Goal: Task Accomplishment & Management: Manage account settings

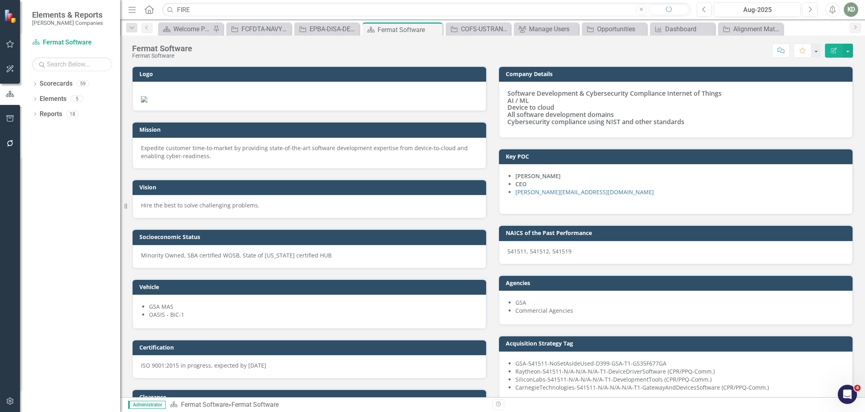
scroll to position [294, 0]
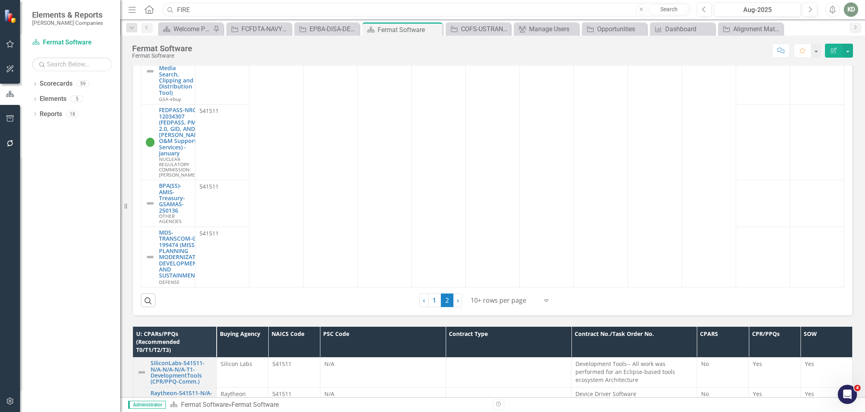
drag, startPoint x: 193, startPoint y: 8, endPoint x: 186, endPoint y: 8, distance: 6.8
click at [192, 8] on input "FIRE" at bounding box center [426, 10] width 529 height 14
click at [185, 8] on input "FIRE" at bounding box center [426, 10] width 529 height 14
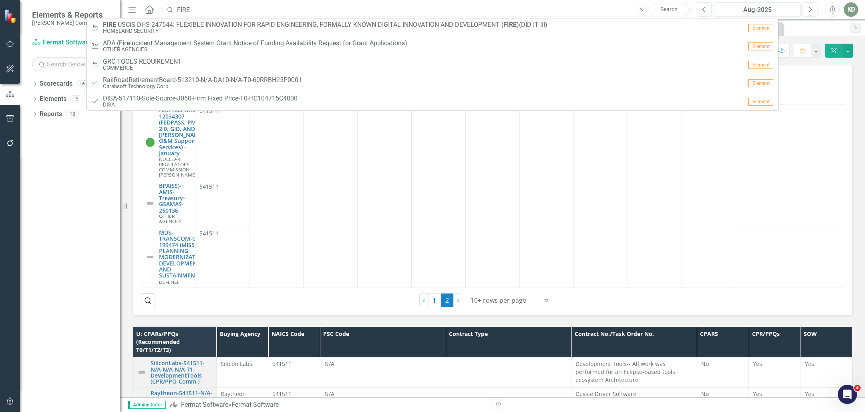
click at [185, 8] on input "FIRE" at bounding box center [426, 10] width 529 height 14
paste input "GovWin Federal Tracked Opp 257310: ENTERPRISE VIDEO CONFERENCE SUPPORT SERVICES"
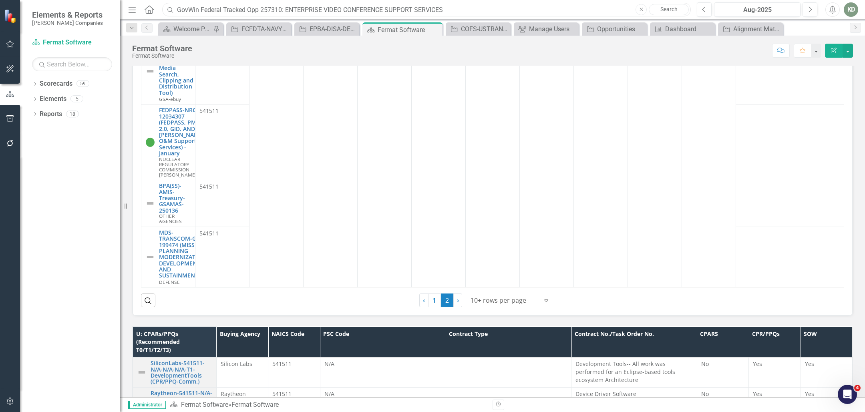
drag, startPoint x: 261, startPoint y: 11, endPoint x: 151, endPoint y: 6, distance: 109.9
click at [151, 6] on div "Menu Home Search GovWin Federal Tracked Opp 257310: ENTERPRISE VIDEO CONFERENCE…" at bounding box center [407, 9] width 563 height 15
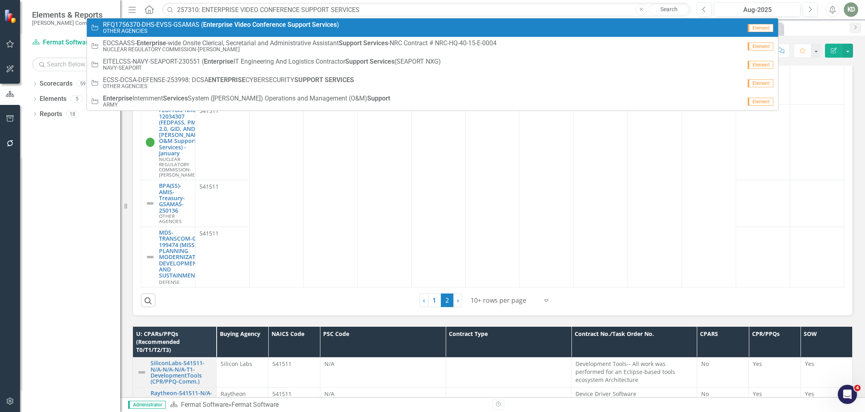
click at [204, 31] on small "OTHER AGENCIES" at bounding box center [221, 31] width 236 height 6
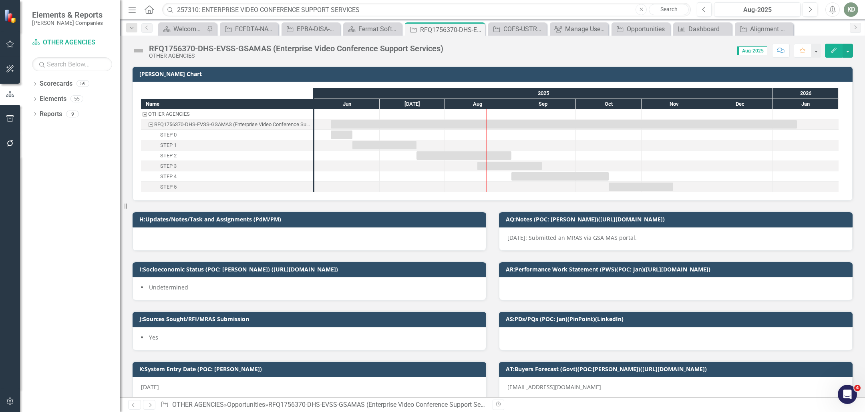
click at [215, 47] on div "RFQ1756370-DHS-EVSS-GSAMAS (Enterprise Video Conference Support Services)" at bounding box center [296, 48] width 294 height 9
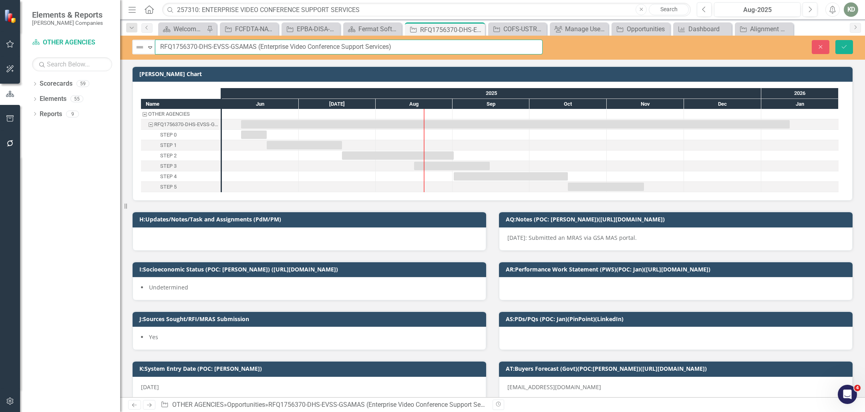
click at [168, 47] on input "RFQ1756370-DHS-EVSS-GSAMAS (Enterprise Video Conference Support Services)" at bounding box center [349, 47] width 388 height 15
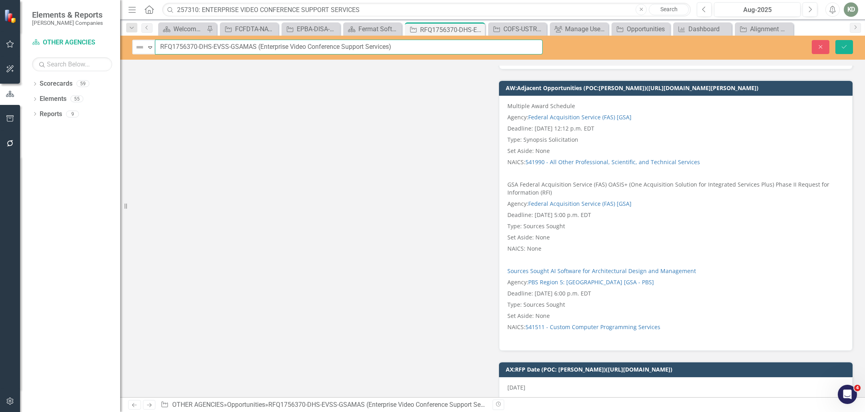
scroll to position [20628, 0]
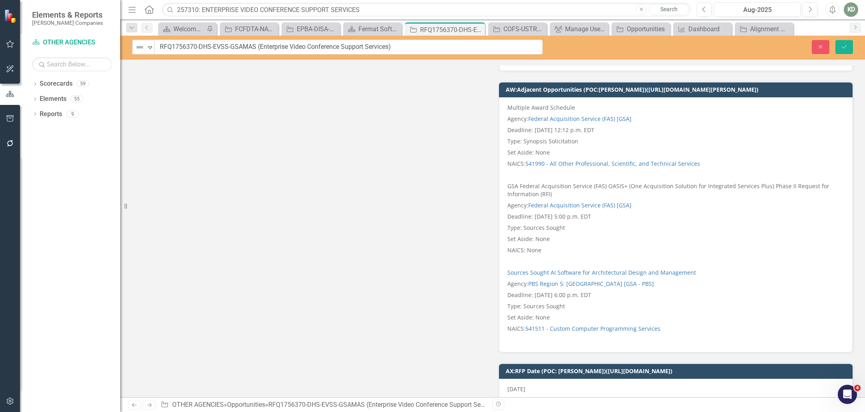
click at [526, 379] on div "9/23/25" at bounding box center [676, 390] width 354 height 23
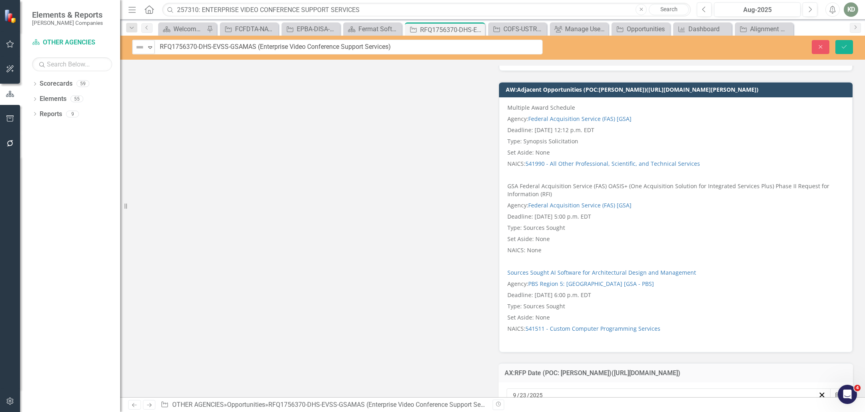
click at [527, 392] on span "/" at bounding box center [528, 395] width 2 height 7
click at [709, 234] on button "›" at bounding box center [708, 235] width 18 height 18
click at [687, 288] on abbr "13" at bounding box center [684, 290] width 6 height 6
click at [847, 45] on icon "Save" at bounding box center [844, 47] width 7 height 6
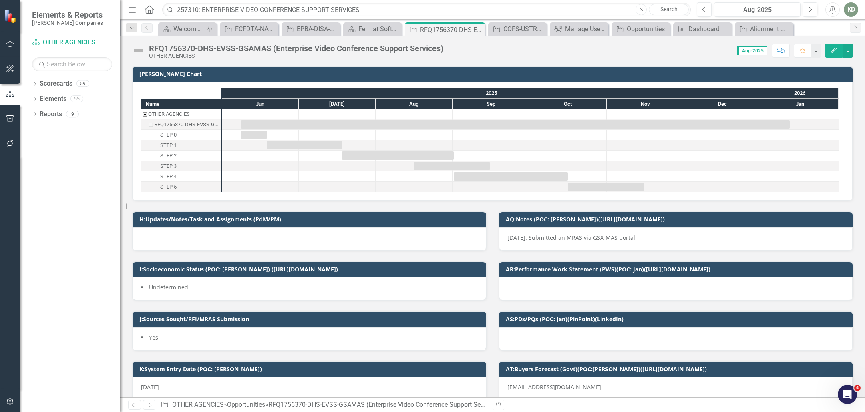
click at [142, 53] on img at bounding box center [138, 50] width 13 height 13
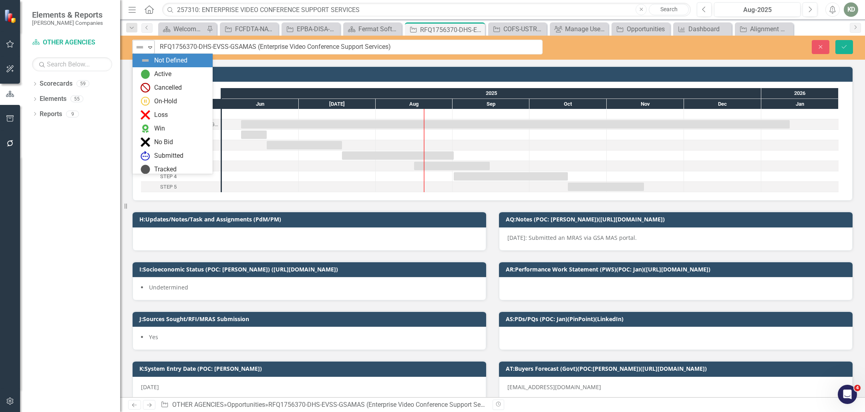
click at [143, 46] on img at bounding box center [140, 47] width 10 height 10
click at [173, 165] on div "Tracked" at bounding box center [165, 169] width 22 height 9
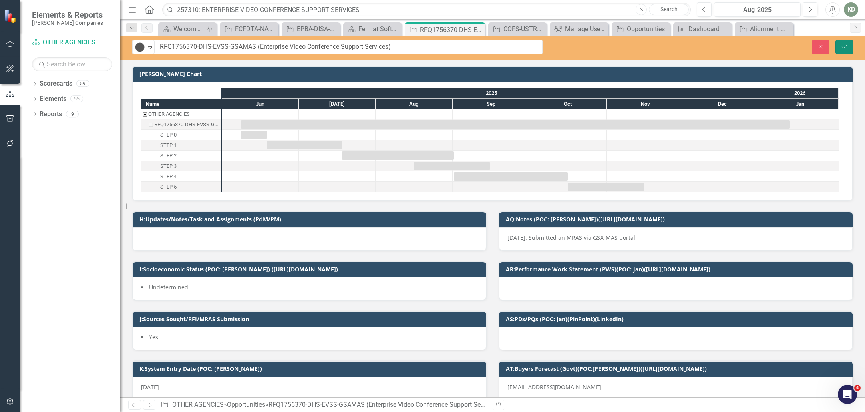
click at [850, 50] on button "Save" at bounding box center [845, 47] width 18 height 14
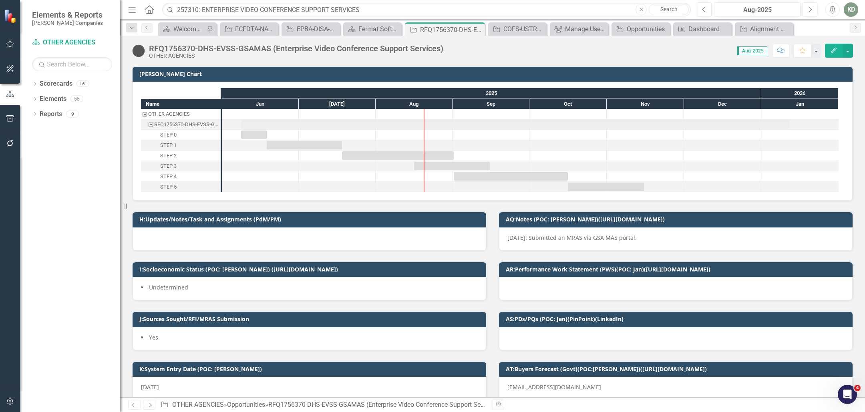
scroll to position [14, 0]
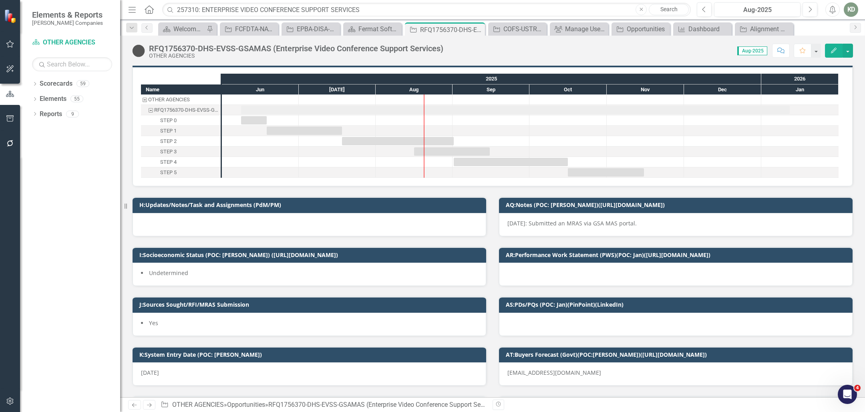
click at [185, 270] on span "Undetermined" at bounding box center [168, 273] width 39 height 8
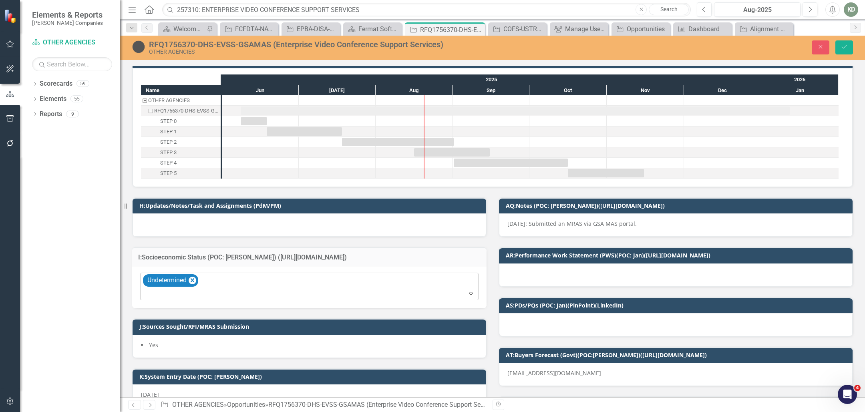
click at [191, 277] on icon "Remove Undetermined" at bounding box center [193, 281] width 8 height 10
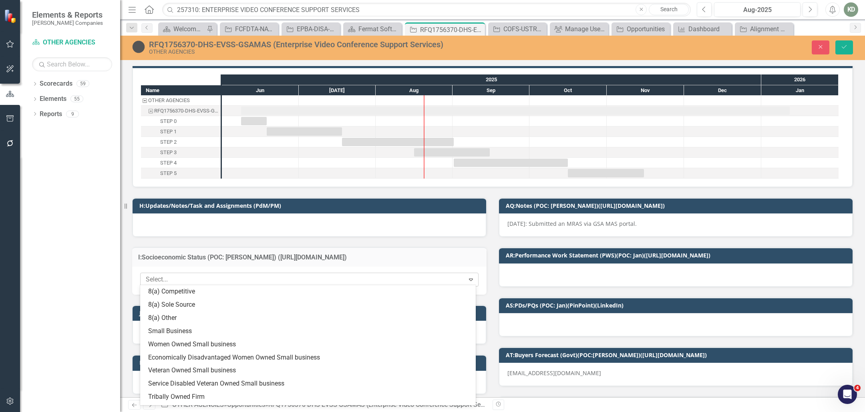
click at [203, 282] on div at bounding box center [304, 279] width 322 height 11
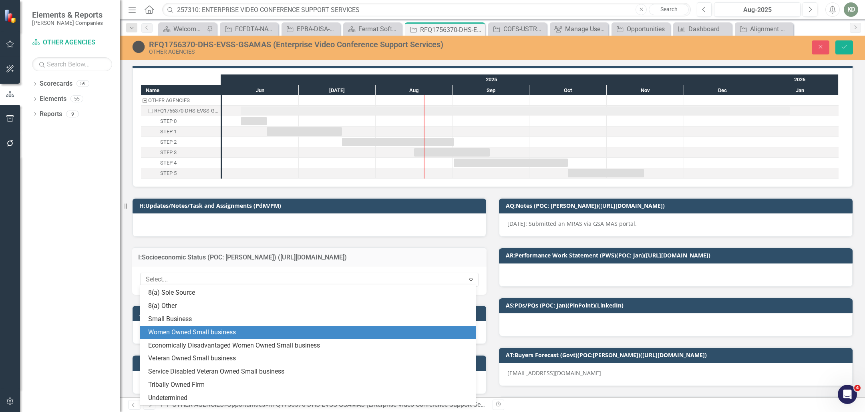
scroll to position [12, 0]
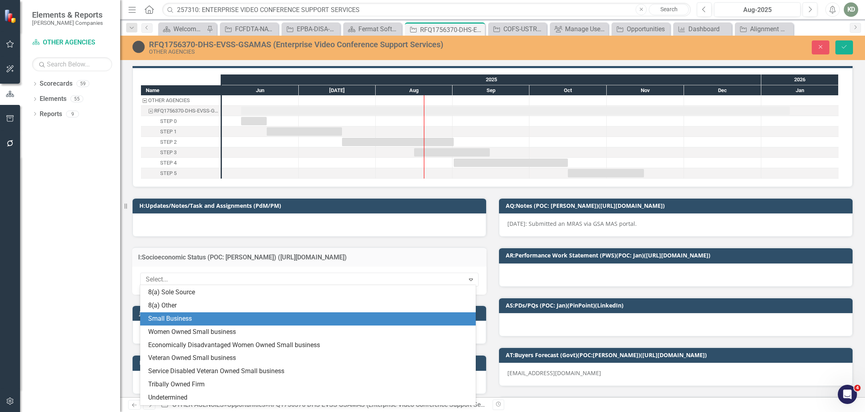
click at [202, 322] on div "Small Business" at bounding box center [309, 318] width 323 height 9
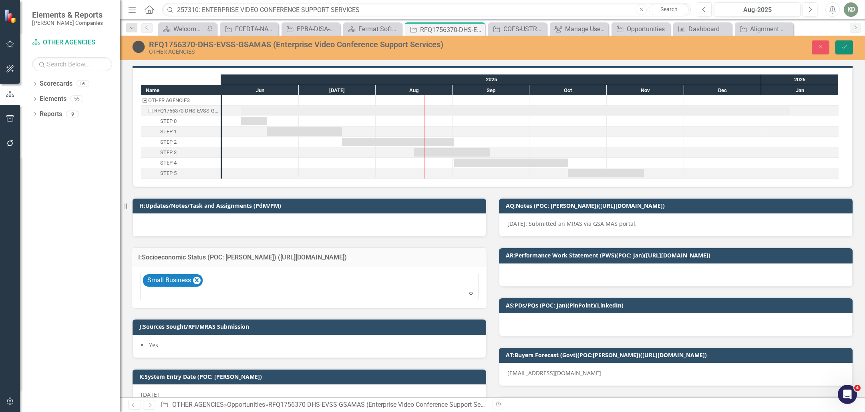
click at [848, 47] on icon "Save" at bounding box center [844, 47] width 7 height 6
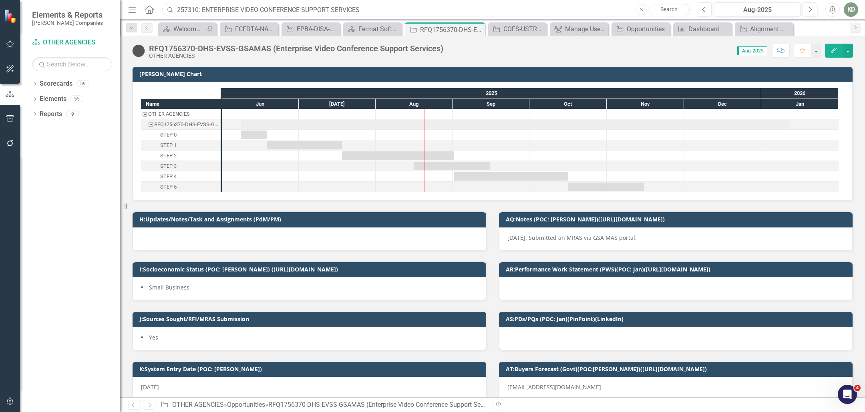
click at [294, 6] on input "257310: ENTERPRISE VIDEO CONFERENCE SUPPORT SERVICES" at bounding box center [426, 10] width 529 height 14
type input "DHS"
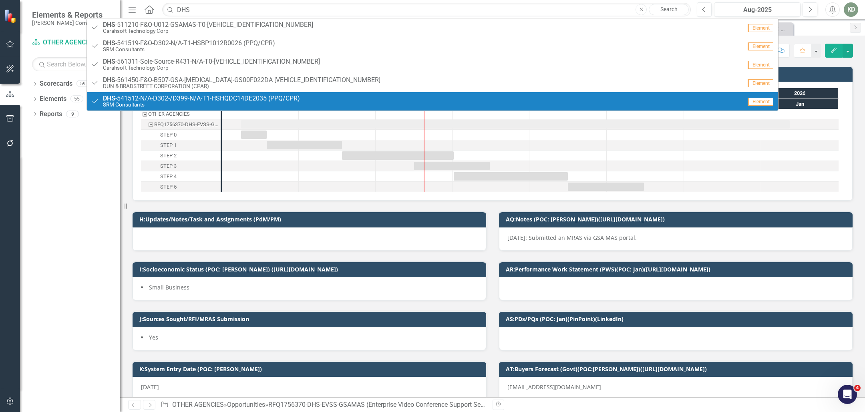
click at [57, 222] on div "Dropdown Scorecards 59 Dropdown STAHL Companies Dropdown ARMY ITES-3s Dropdown …" at bounding box center [70, 244] width 100 height 335
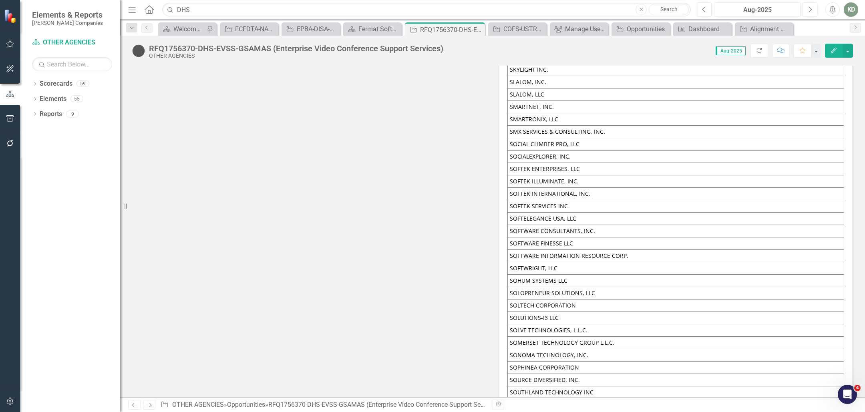
scroll to position [16450, 0]
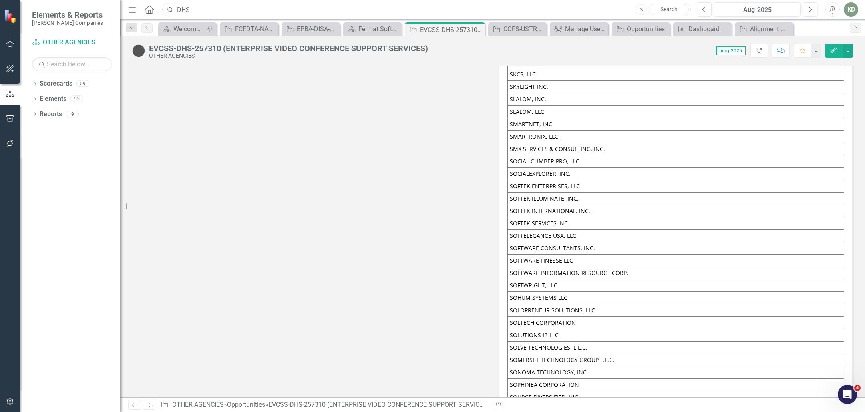
click at [194, 10] on input "DHS" at bounding box center [426, 10] width 529 height 14
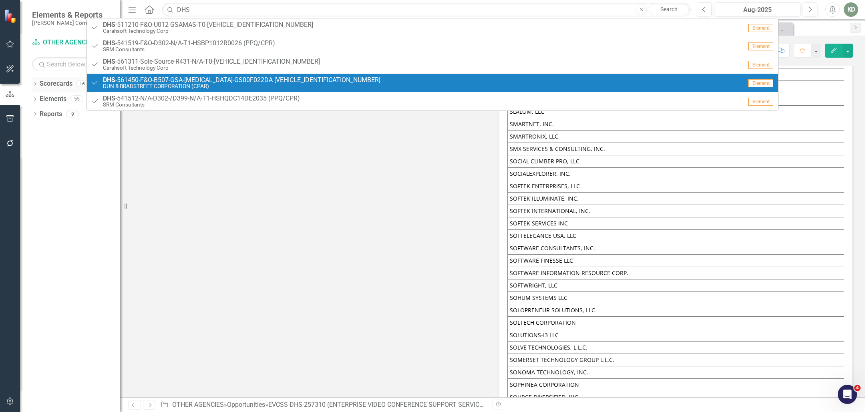
click at [34, 80] on div "Dropdown Scorecards 59" at bounding box center [76, 84] width 88 height 15
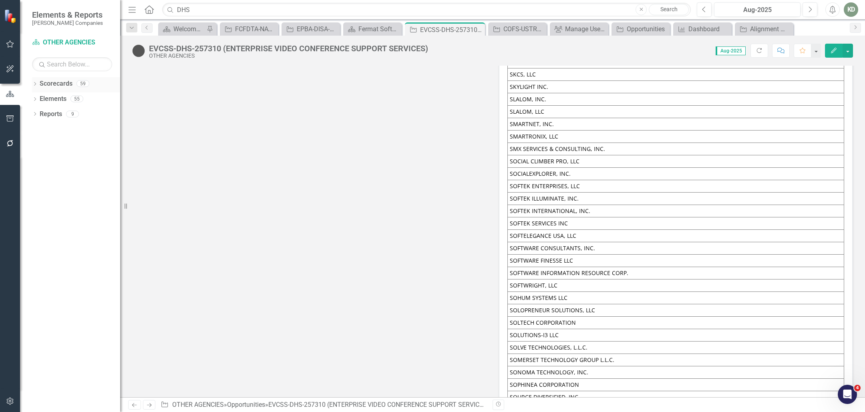
click at [36, 83] on icon at bounding box center [35, 84] width 2 height 4
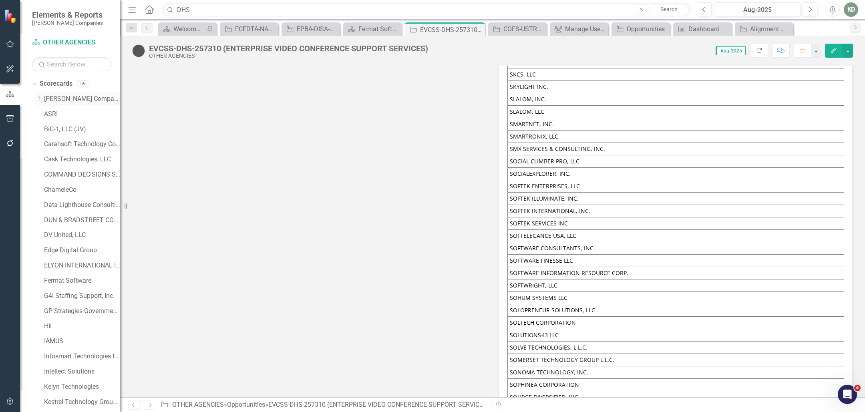
click at [40, 99] on icon "Dropdown" at bounding box center [39, 98] width 6 height 5
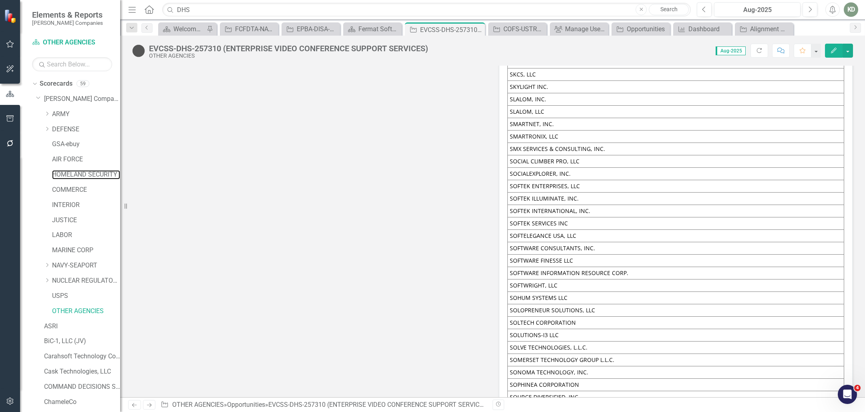
drag, startPoint x: 73, startPoint y: 173, endPoint x: 240, endPoint y: 172, distance: 167.1
click at [73, 173] on link "HOMELAND SECURITY" at bounding box center [86, 174] width 68 height 9
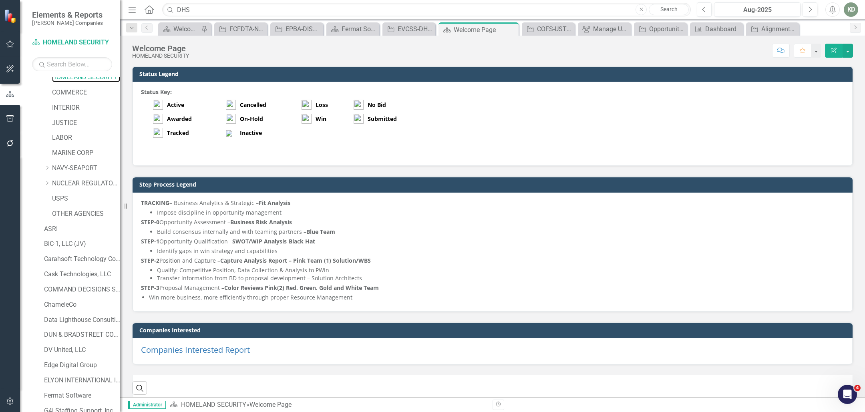
scroll to position [498, 0]
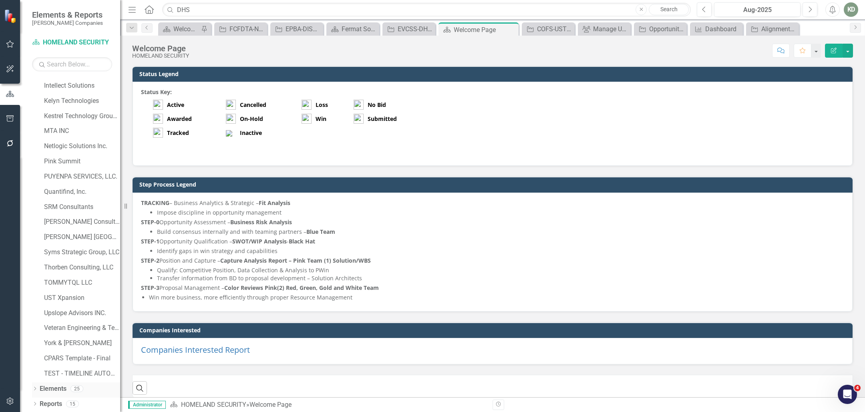
click at [38, 388] on div "Dropdown Elements 25" at bounding box center [76, 390] width 88 height 15
drag, startPoint x: 36, startPoint y: 389, endPoint x: 69, endPoint y: 291, distance: 103.4
click at [36, 389] on icon "Dropdown" at bounding box center [35, 389] width 6 height 4
click at [71, 358] on link "Opportunity Opportunities" at bounding box center [69, 358] width 50 height 9
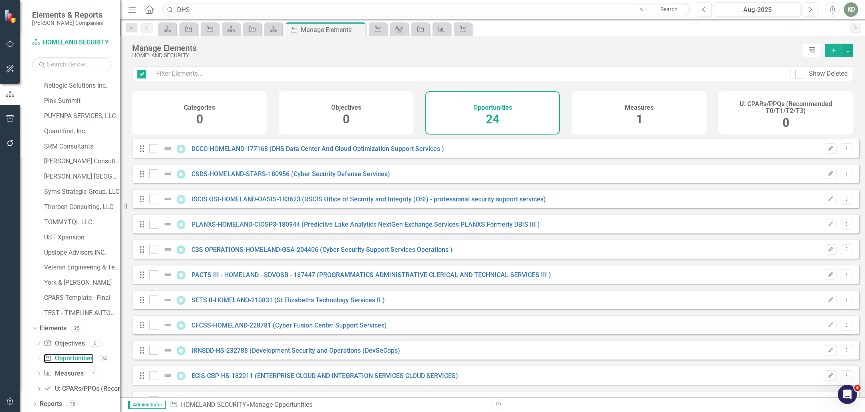
checkbox input "false"
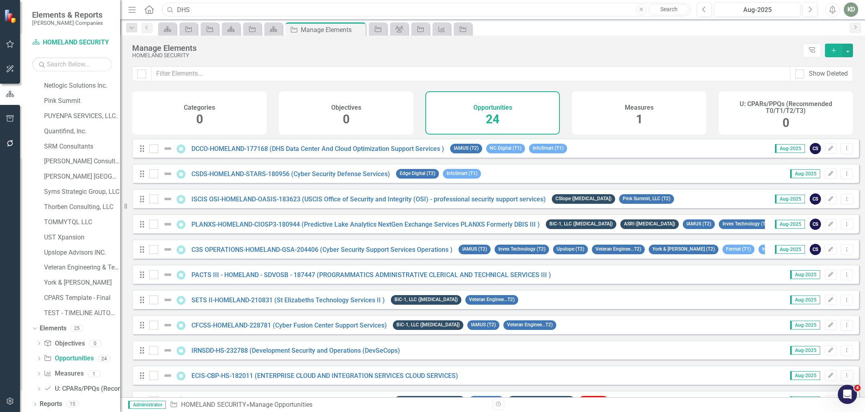
click at [240, 12] on input "DHS" at bounding box center [426, 10] width 529 height 14
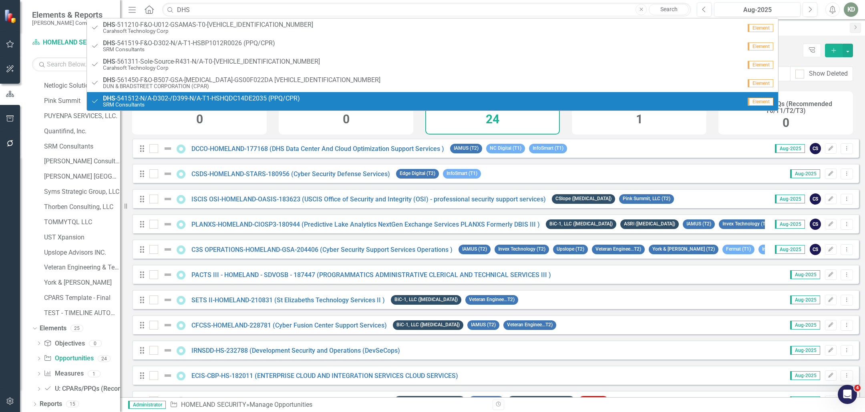
click at [304, 145] on div "Drag DCCO-HOMELAND-177168 (DHS Data Center And Cloud Optimization Support Servi…" at bounding box center [495, 148] width 727 height 19
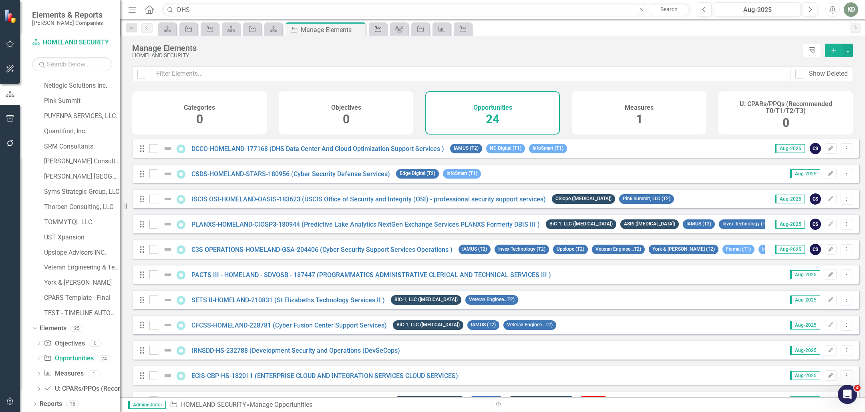
click at [379, 29] on icon "Opportunity" at bounding box center [378, 29] width 8 height 6
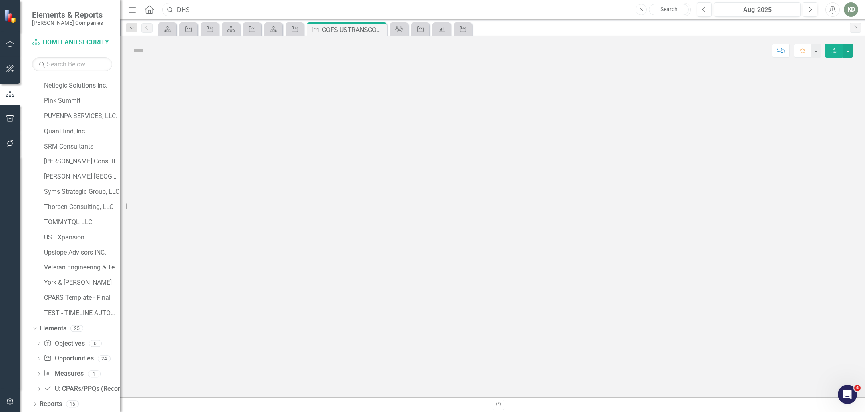
click at [351, 15] on input "DHS" at bounding box center [426, 10] width 529 height 14
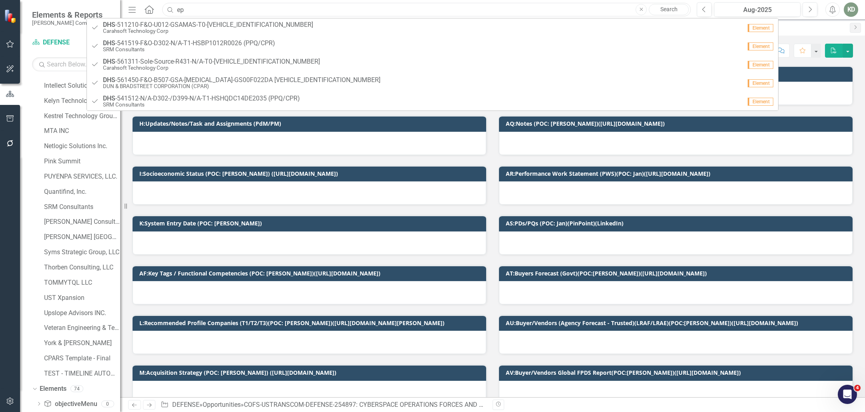
scroll to position [559, 0]
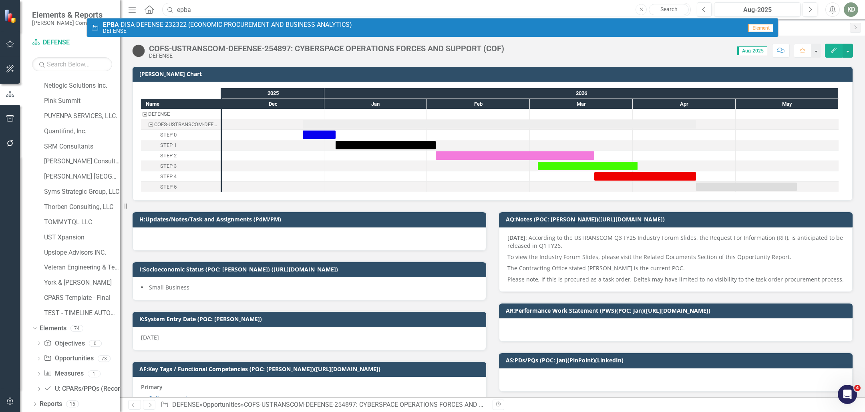
type input "epba"
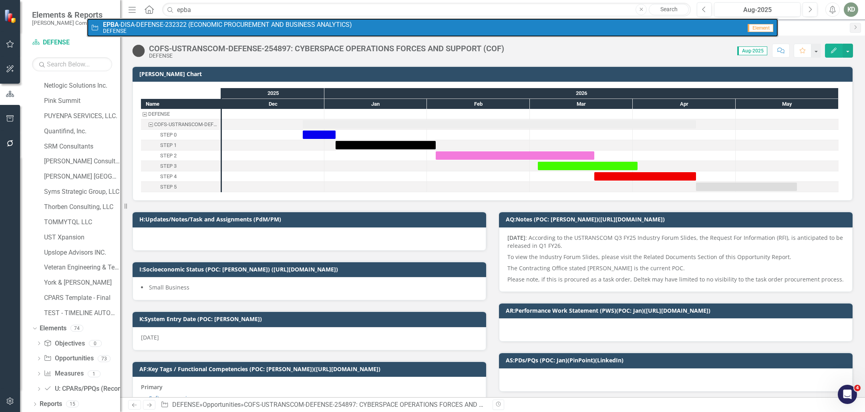
click at [346, 23] on span "EPBA -DISA-DEFENSE-232322 (ECONOMIC PROCUREMENT AND BUSINESS ANALYTICS)" at bounding box center [227, 24] width 249 height 7
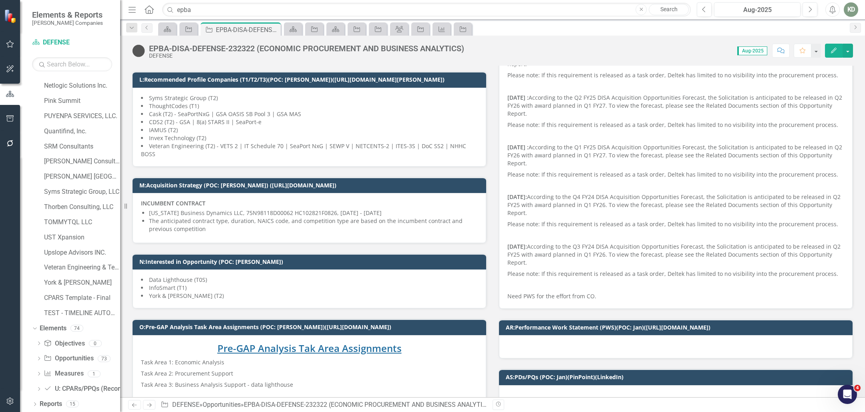
scroll to position [241, 0]
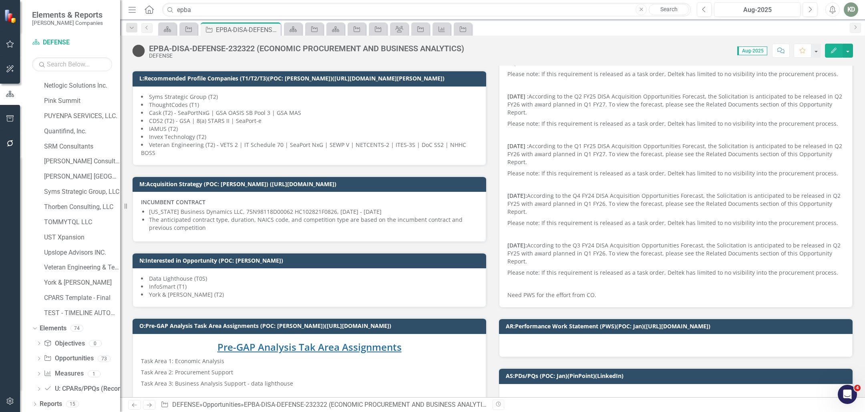
click at [371, 224] on div "INCUMBENT CONTRACT Washington Business Dynamics LLC, 75N98118D00062 HC102821F08…" at bounding box center [310, 217] width 354 height 50
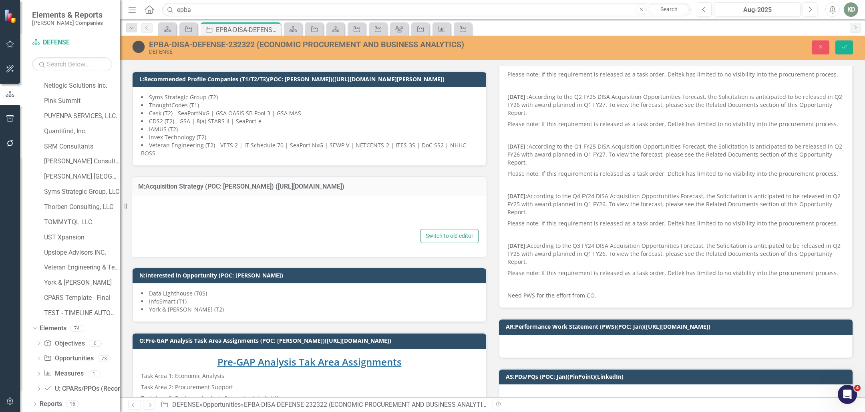
type textarea "<p><strong>INCUMBENT CONTRACT</strong></p> <ul> <li> <p>Washington Business Dyn…"
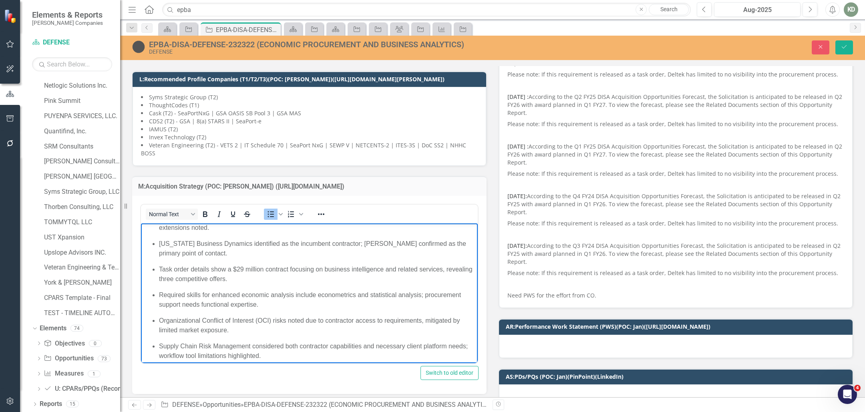
scroll to position [0, 0]
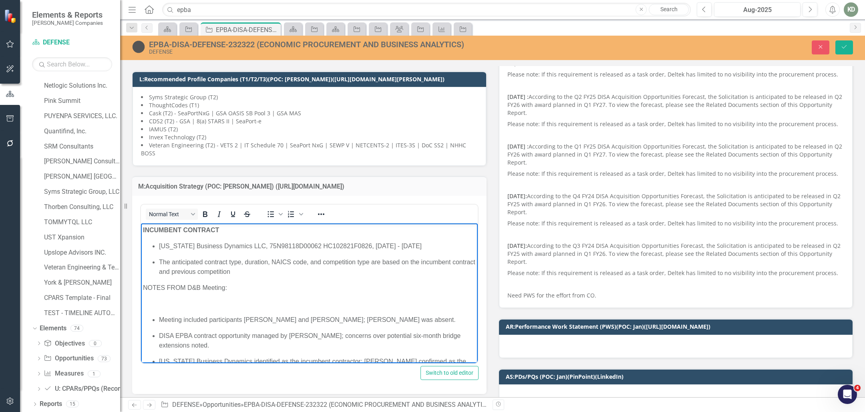
click at [295, 300] on p "Rich Text Area. Press ALT-0 for help." at bounding box center [309, 304] width 333 height 10
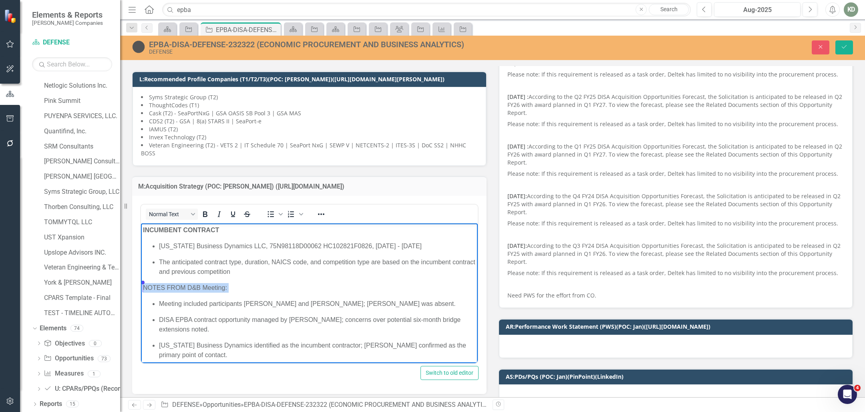
drag, startPoint x: 264, startPoint y: 294, endPoint x: 129, endPoint y: 289, distance: 135.5
click at [141, 289] on html "INCUMBENT CONTRACT Washington Business Dynamics LLC, 75N98118D00062 HC102821F08…" at bounding box center [309, 385] width 337 height 324
drag, startPoint x: 850, startPoint y: 42, endPoint x: 832, endPoint y: 46, distance: 18.3
click at [850, 42] on button "Save" at bounding box center [845, 47] width 18 height 14
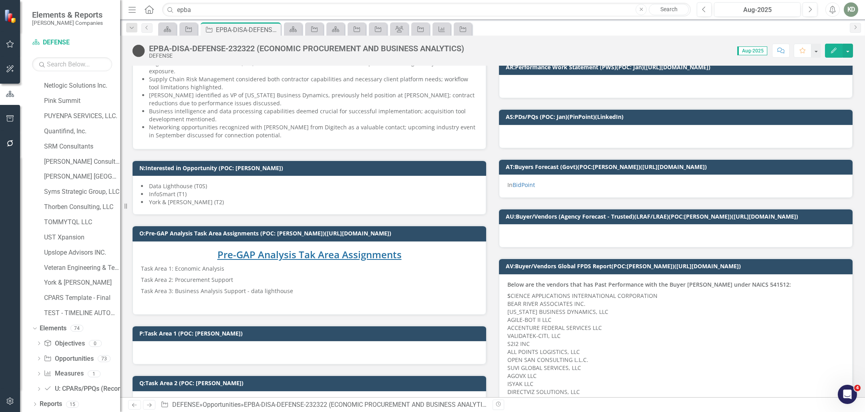
scroll to position [498, 0]
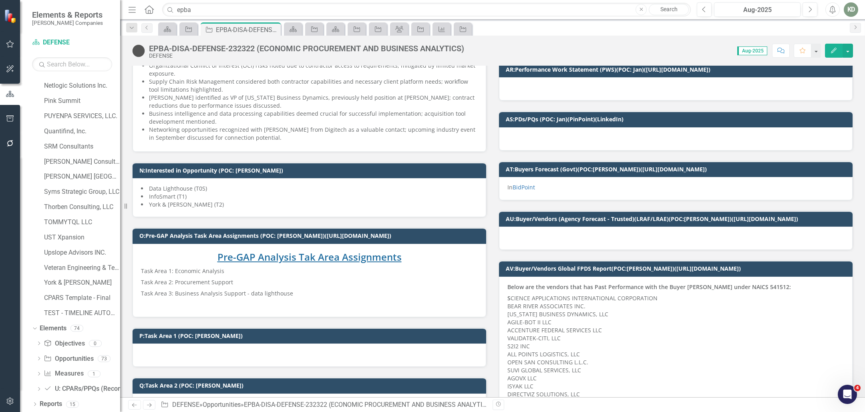
click at [296, 193] on li "InfoSmart (T1)" at bounding box center [309, 197] width 337 height 8
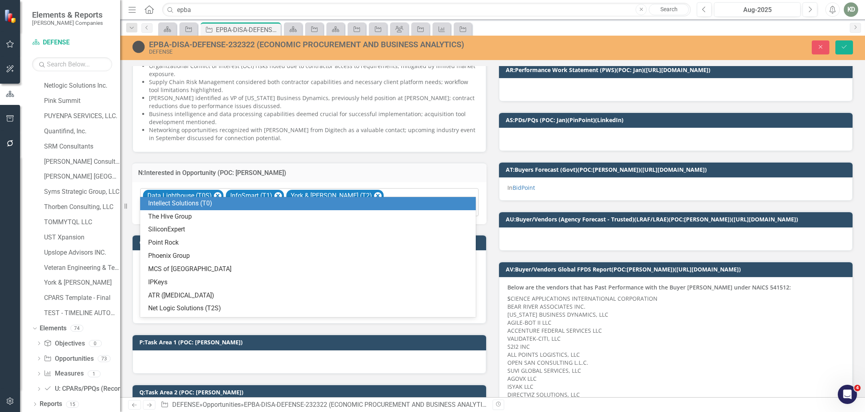
click at [399, 204] on div at bounding box center [310, 209] width 335 height 11
type input "d&"
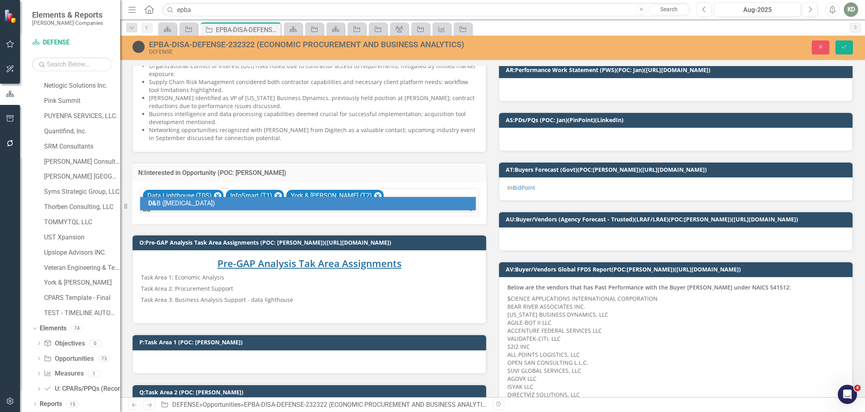
click at [393, 201] on div "D& B (T3)" at bounding box center [309, 203] width 323 height 9
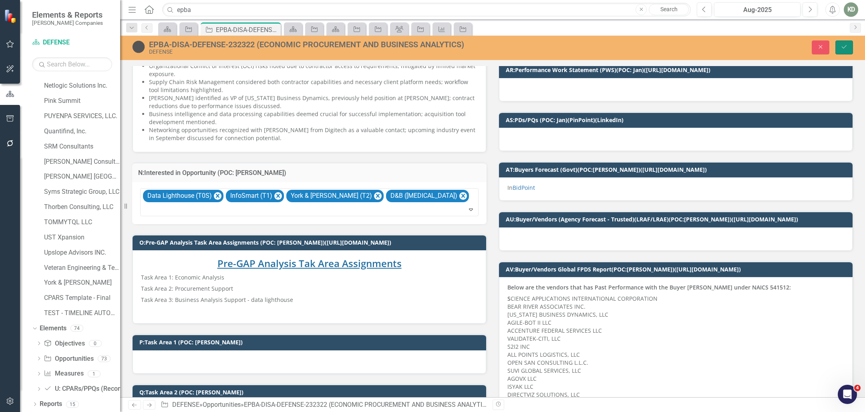
drag, startPoint x: 846, startPoint y: 54, endPoint x: 768, endPoint y: 103, distance: 92.4
click at [846, 54] on button "Save" at bounding box center [845, 47] width 18 height 14
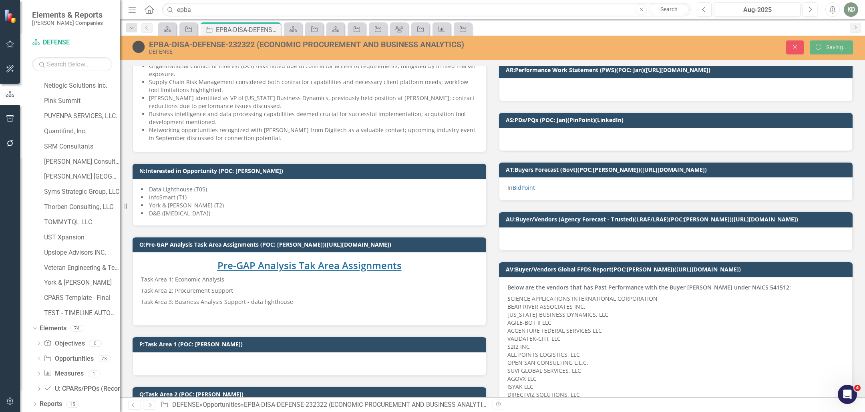
scroll to position [0, 0]
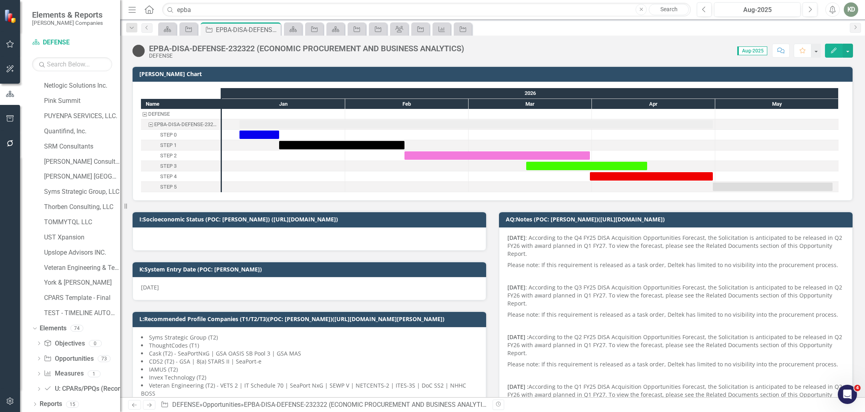
click at [246, 48] on div "EPBA-DISA-DEFENSE-232322 (ECONOMIC PROCUREMENT AND BUSINESS ANALYTICS)" at bounding box center [306, 48] width 315 height 9
click at [246, 49] on div "EPBA-DISA-DEFENSE-232322 (ECONOMIC PROCUREMENT AND BUSINESS ANALYTICS)" at bounding box center [306, 48] width 315 height 9
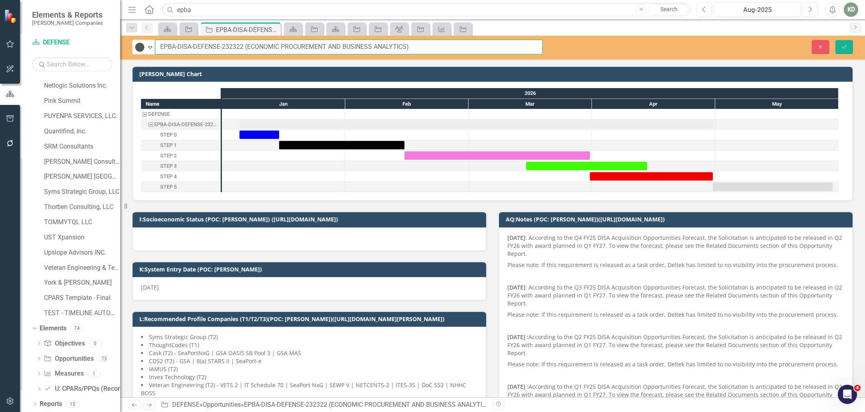
click at [236, 47] on input "EPBA-DISA-DEFENSE-232322 (ECONOMIC PROCUREMENT AND BUSINESS ANALYTICS)" at bounding box center [349, 47] width 388 height 15
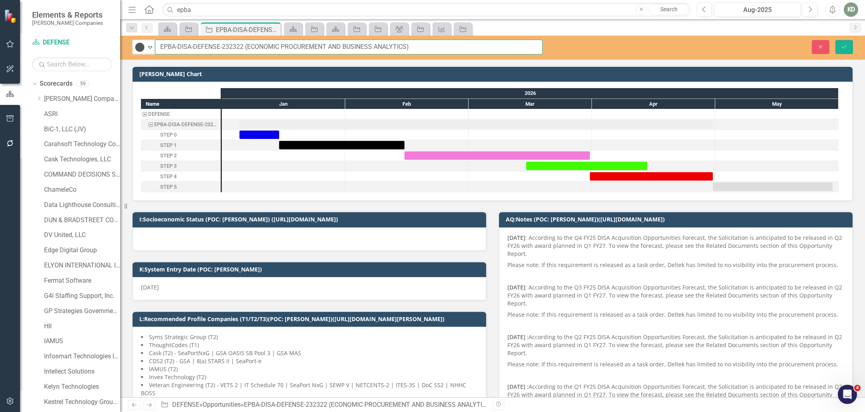
scroll to position [347, 0]
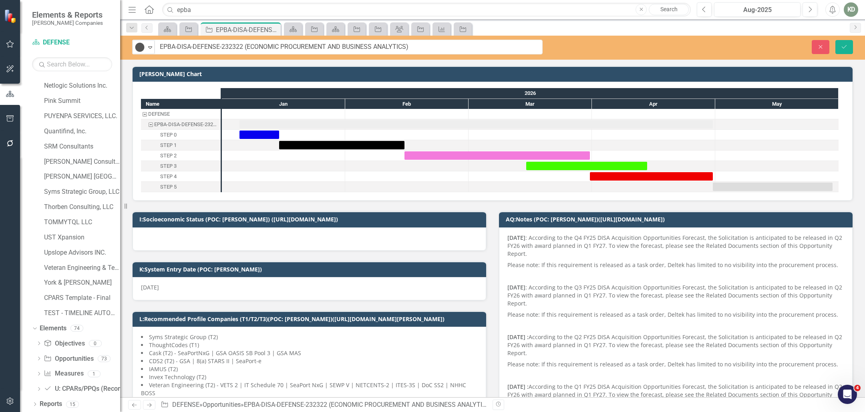
click at [224, 246] on div at bounding box center [310, 239] width 354 height 23
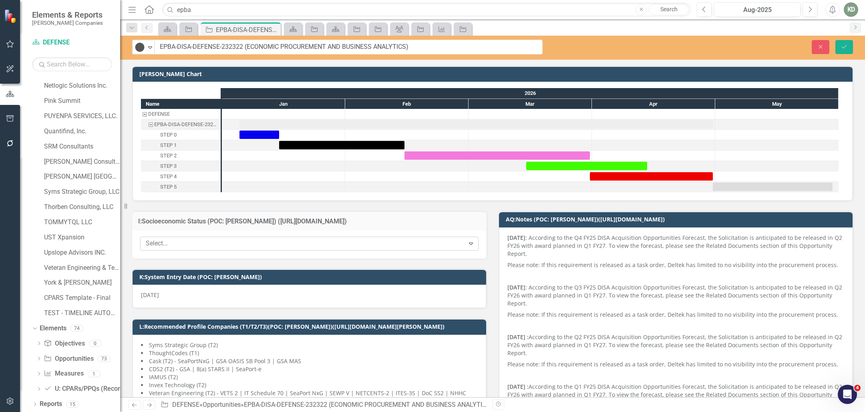
click at [226, 245] on div at bounding box center [304, 243] width 322 height 11
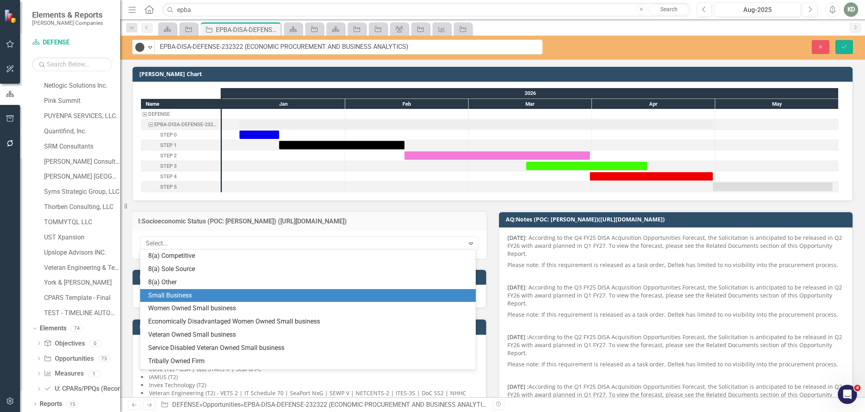
click at [210, 289] on div "Small Business" at bounding box center [308, 295] width 336 height 13
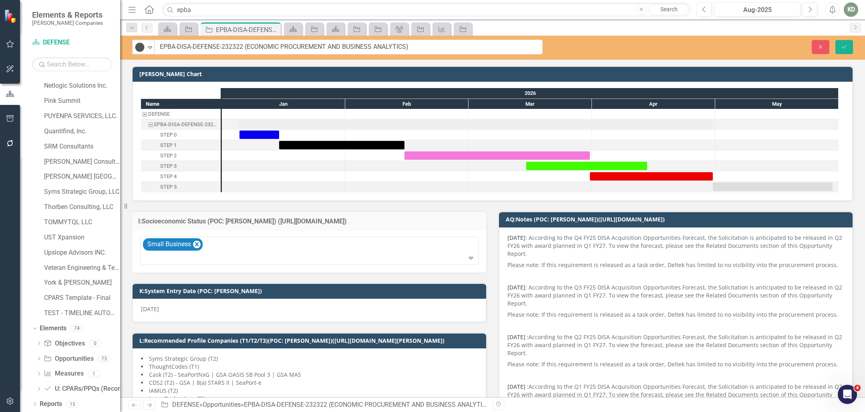
click at [854, 46] on div "Close Save" at bounding box center [710, 47] width 298 height 14
drag, startPoint x: 848, startPoint y: 48, endPoint x: 660, endPoint y: 85, distance: 191.8
click at [848, 48] on button "Save" at bounding box center [845, 47] width 18 height 14
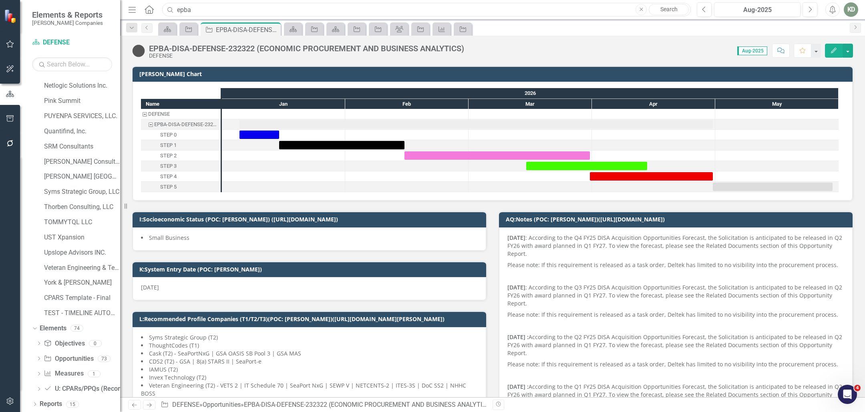
click at [159, 8] on div "Menu Home Search epba Close Search" at bounding box center [407, 9] width 563 height 15
paste input "ENTERPRISE CALL CENTER AND CIRCUIT LOGISTICS SUPPORT"
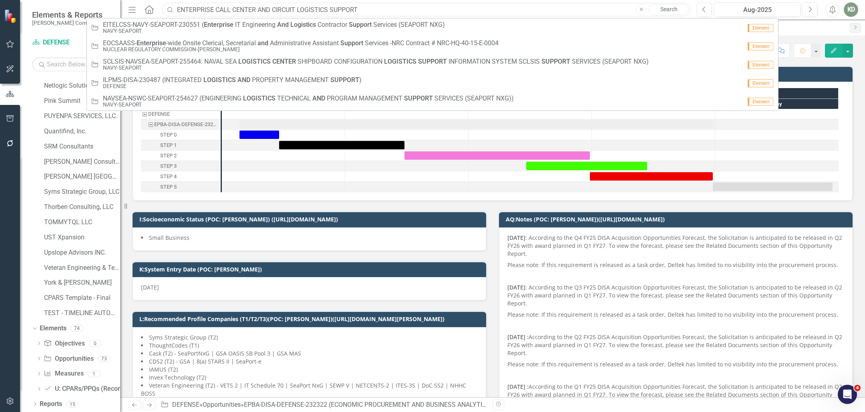
click at [177, 10] on input "ENTERPRISE CALL CENTER AND CIRCUIT LOGISTICS SUPPORT" at bounding box center [426, 10] width 529 height 14
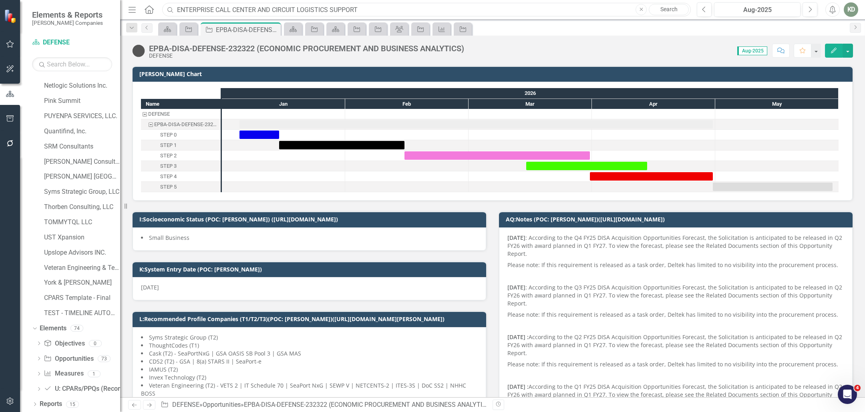
paste input "RFQ1759877"
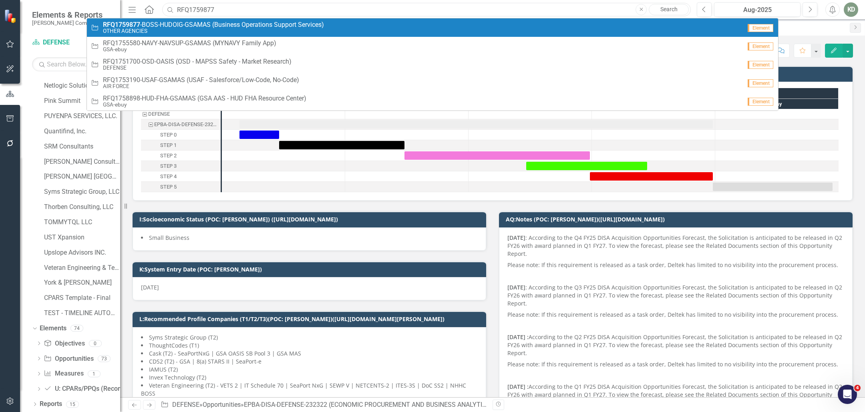
type input "RFQ1759877"
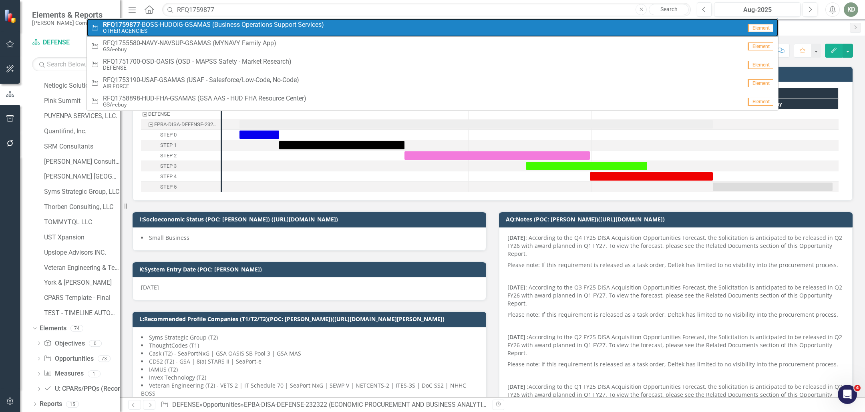
drag, startPoint x: 196, startPoint y: 22, endPoint x: 201, endPoint y: 21, distance: 5.1
click at [196, 22] on span "RFQ1759877 -BOSS-HUDOIG-GSAMAS (Business Operations Support Services)" at bounding box center [213, 24] width 221 height 7
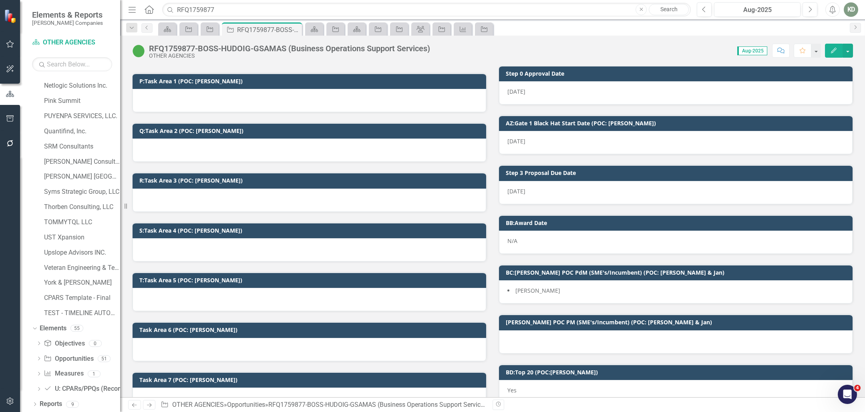
scroll to position [585, 0]
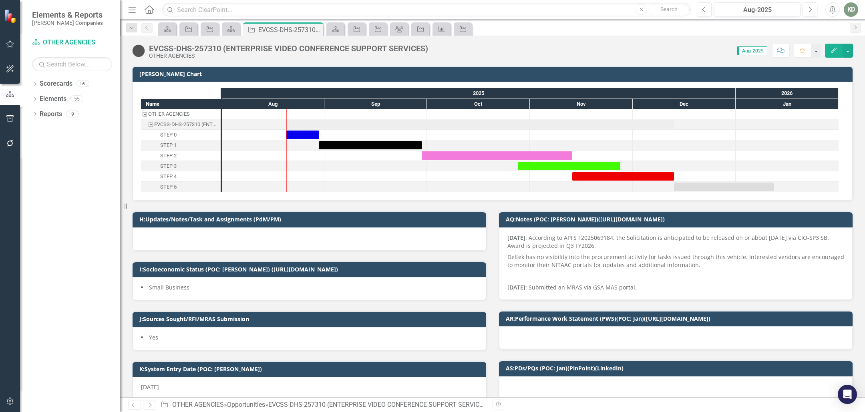
click at [327, 50] on div "EVCSS-DHS-257310 (ENTERPRISE VIDEO CONFERENCE SUPPORT SERVICES)" at bounding box center [288, 48] width 279 height 9
click at [326, 50] on div "EVCSS-DHS-257310 (ENTERPRISE VIDEO CONFERENCE SUPPORT SERVICES)" at bounding box center [288, 48] width 279 height 9
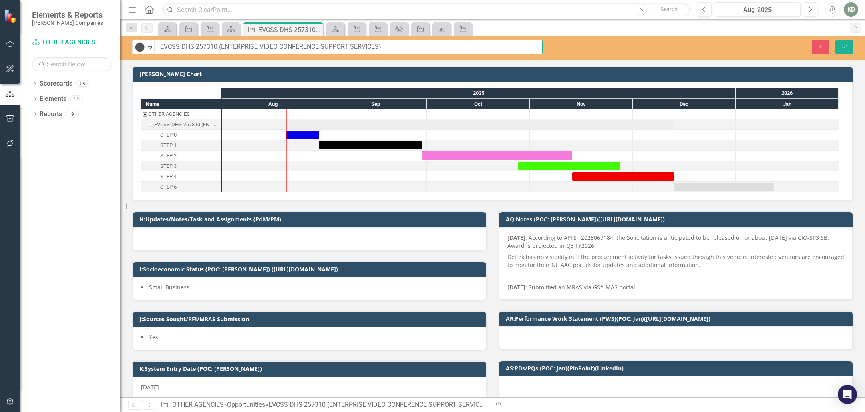
click at [322, 48] on input "EVCSS-DHS-257310 (ENTERPRISE VIDEO CONFERENCE SUPPORT SERVICES)" at bounding box center [349, 47] width 388 height 15
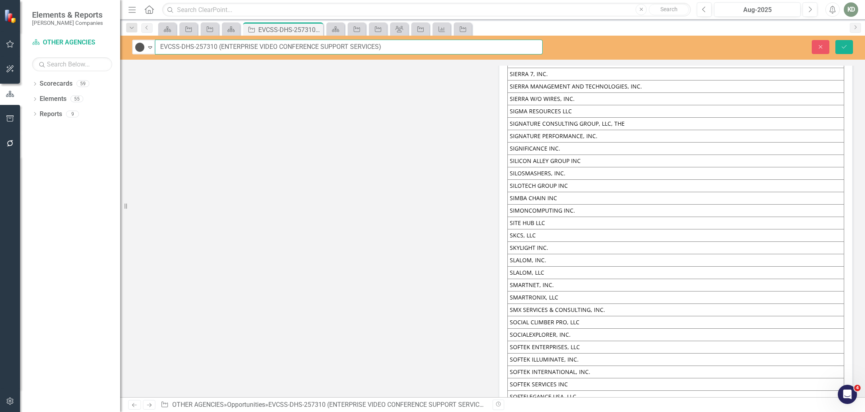
scroll to position [16235, 0]
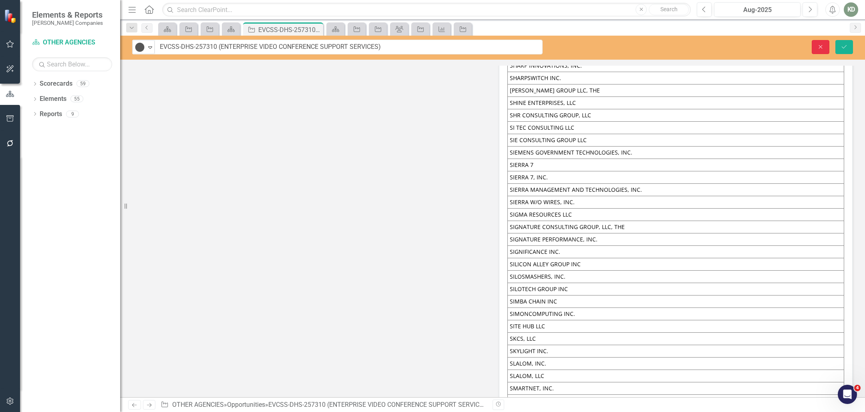
click at [822, 48] on icon "Close" at bounding box center [820, 47] width 7 height 6
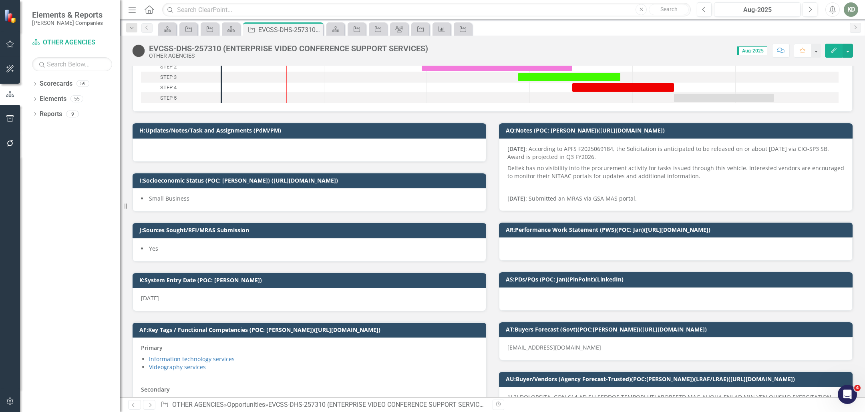
scroll to position [0, 0]
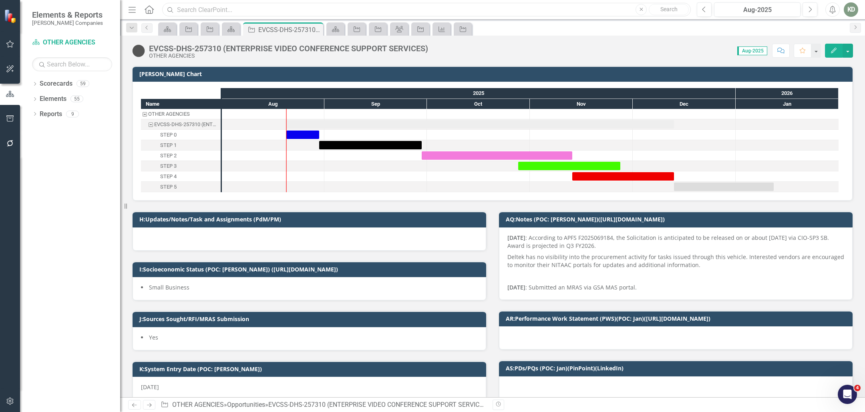
click at [238, 8] on input "text" at bounding box center [426, 10] width 529 height 14
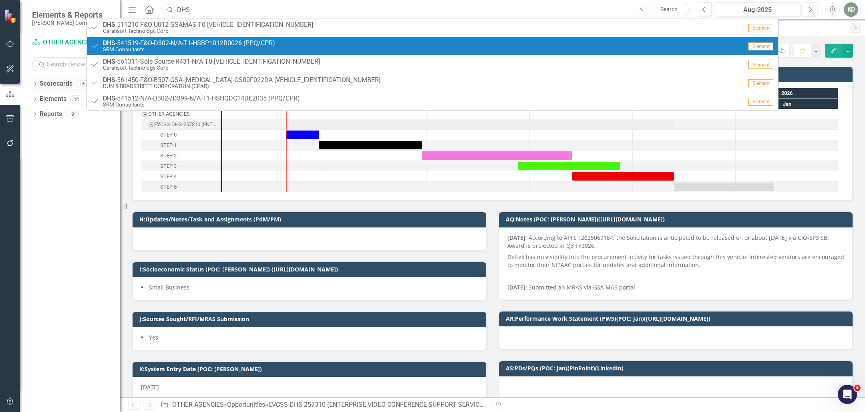
type input "DHS"
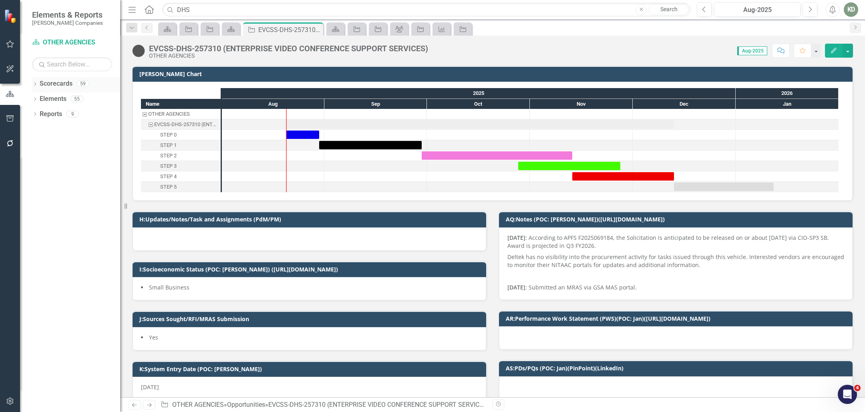
click at [34, 85] on icon "Dropdown" at bounding box center [35, 85] width 6 height 4
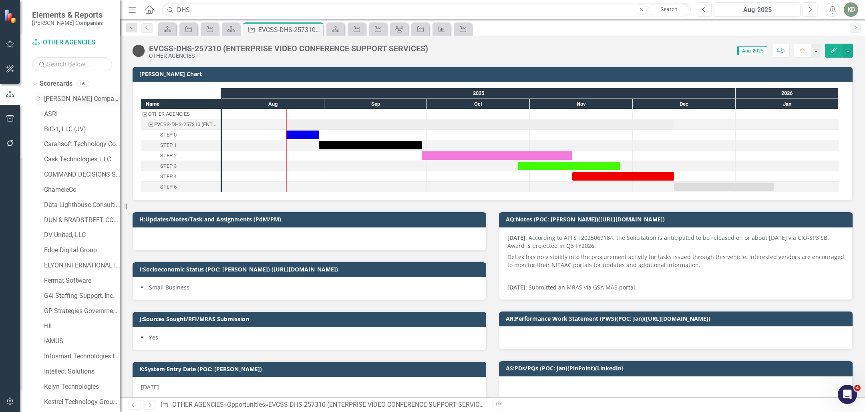
click at [41, 101] on div "Dropdown" at bounding box center [39, 99] width 6 height 7
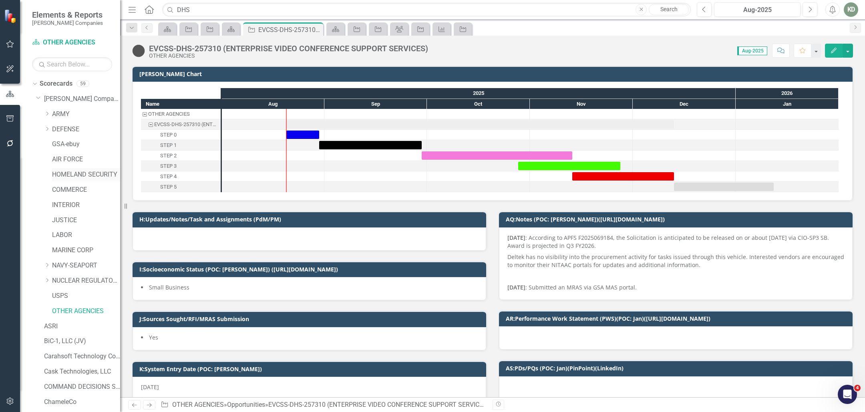
click at [62, 175] on link "HOMELAND SECURITY" at bounding box center [86, 174] width 68 height 9
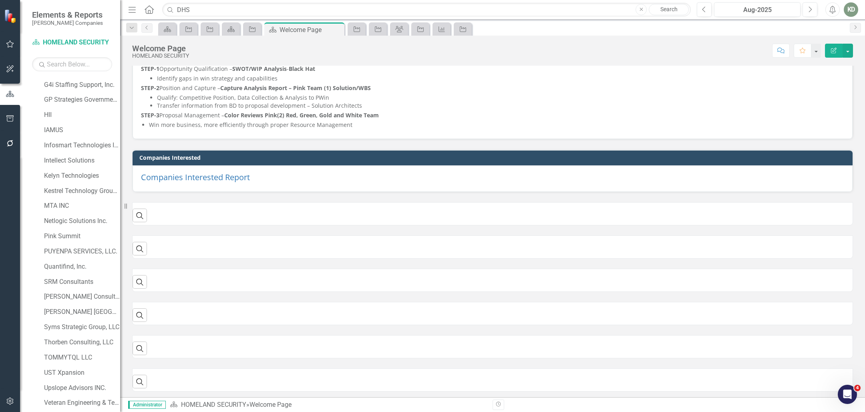
scroll to position [498, 0]
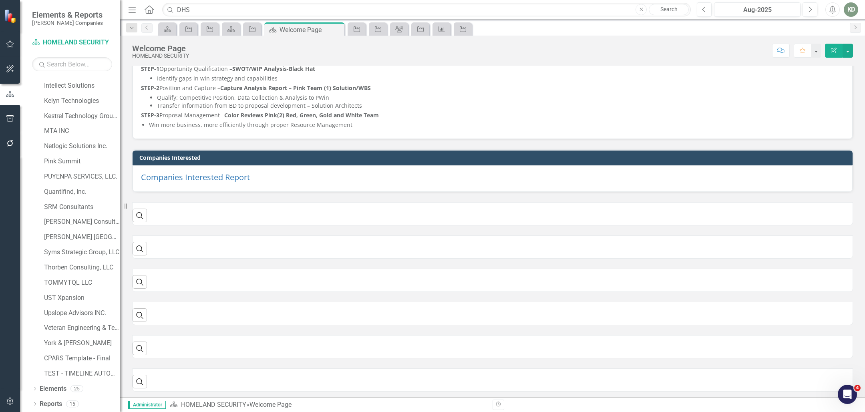
drag, startPoint x: 37, startPoint y: 390, endPoint x: 40, endPoint y: 370, distance: 20.2
click at [37, 390] on icon "Dropdown" at bounding box center [35, 389] width 6 height 4
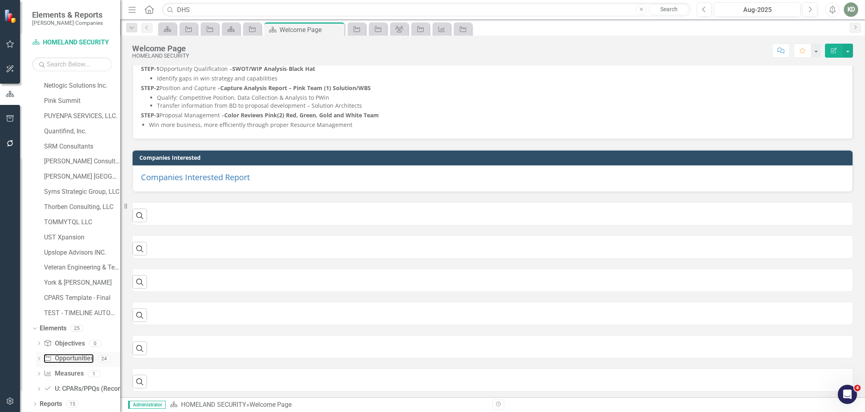
drag, startPoint x: 64, startPoint y: 355, endPoint x: 93, endPoint y: 352, distance: 28.9
click at [64, 355] on link "Opportunity Opportunities" at bounding box center [69, 358] width 50 height 9
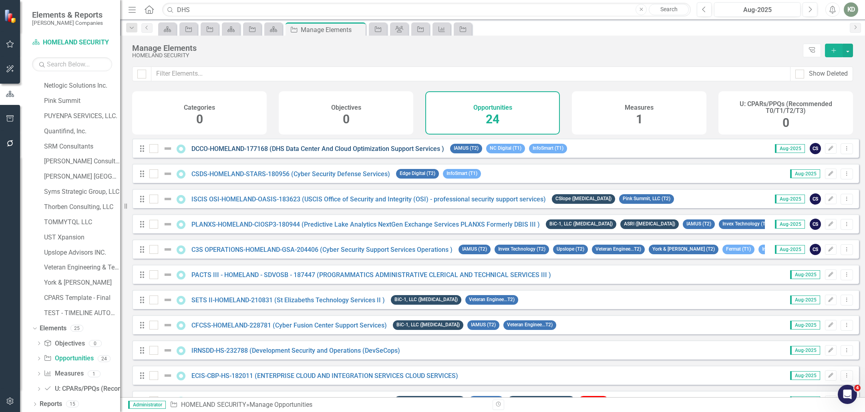
click at [339, 153] on link "DCCO-HOMELAND-177168 (DHS Data Center And Cloud Optimization Support Services )" at bounding box center [317, 149] width 253 height 8
click at [238, 178] on link "CSDS-HOMELAND-STARS-180956 (Cyber Security Defense Services)" at bounding box center [290, 174] width 199 height 8
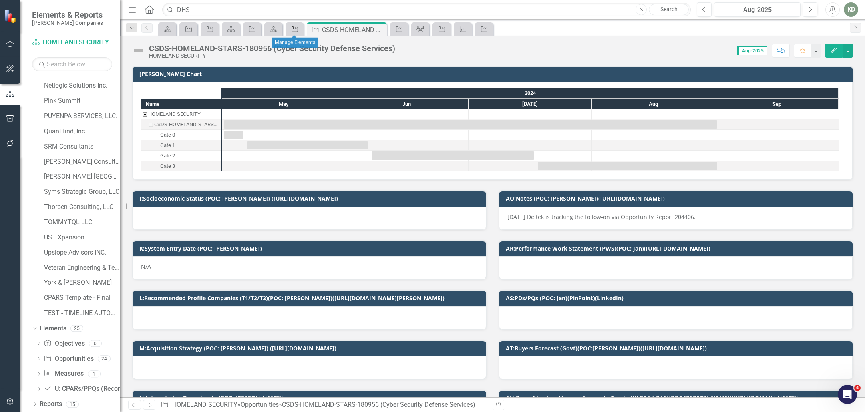
click at [291, 31] on icon "Opportunity" at bounding box center [295, 29] width 8 height 6
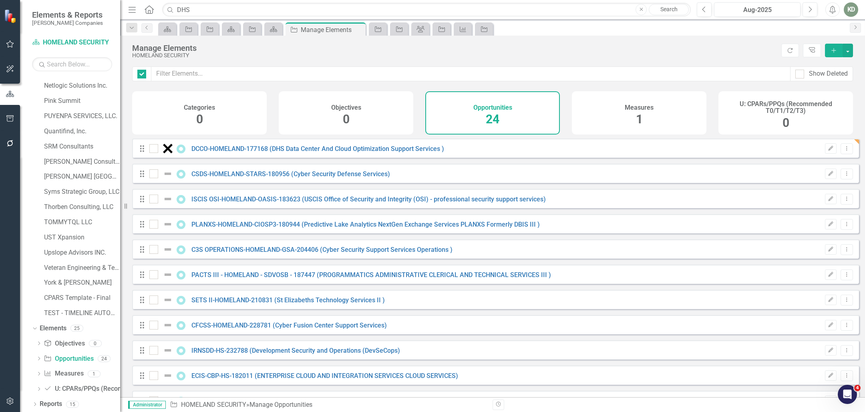
checkbox input "false"
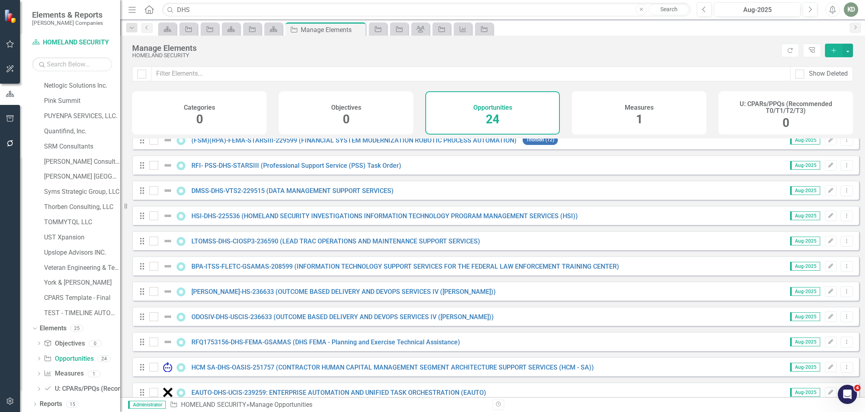
scroll to position [352, 0]
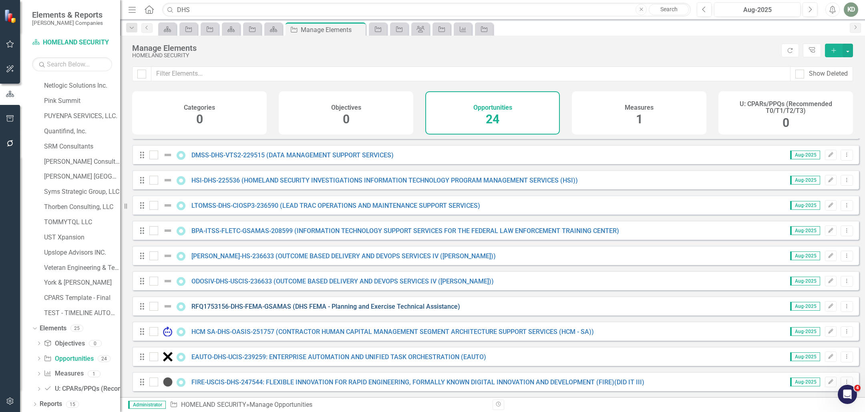
click at [295, 309] on link "RFQ1753156-DHS-FEMA-GSAMAS (DHS FEMA - Planning and Exercise Technical Assistan…" at bounding box center [325, 307] width 269 height 8
click at [228, 280] on link "ODOSIV-DHS-USCIS-236633 (OUTCOME BASED DELIVERY AND DEVOPS SERVICES IV ([PERSON…" at bounding box center [342, 282] width 302 height 8
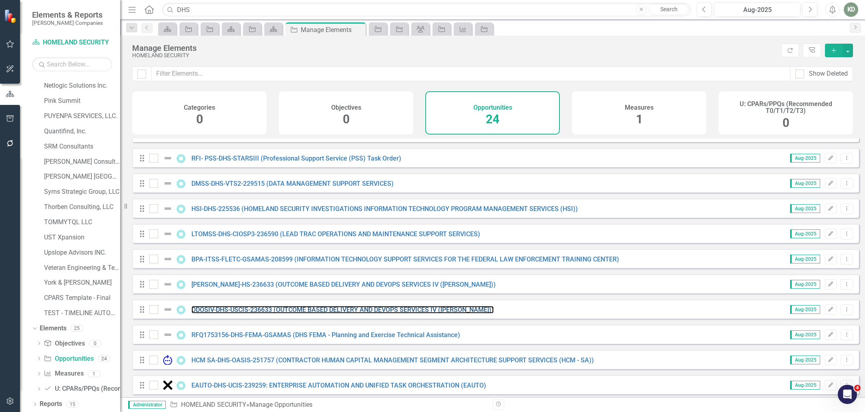
scroll to position [317, 0]
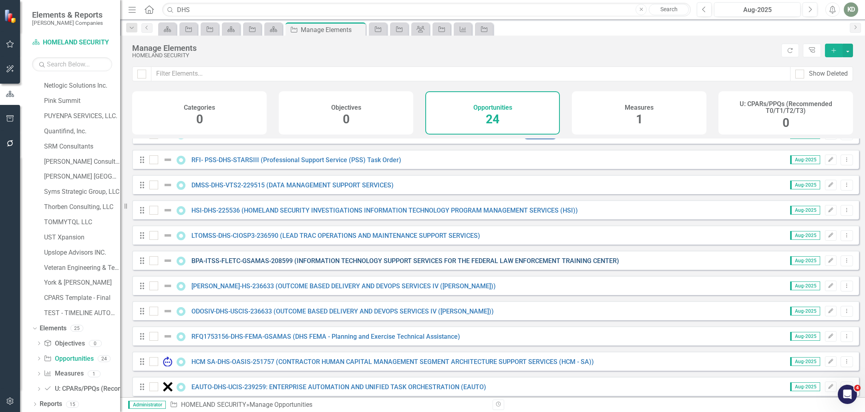
click at [374, 265] on link "BPA-ITSS-FLETC-GSAMAS-208599 (INFORMATION TECHNOLOGY SUPPORT SERVICES FOR THE F…" at bounding box center [405, 261] width 428 height 8
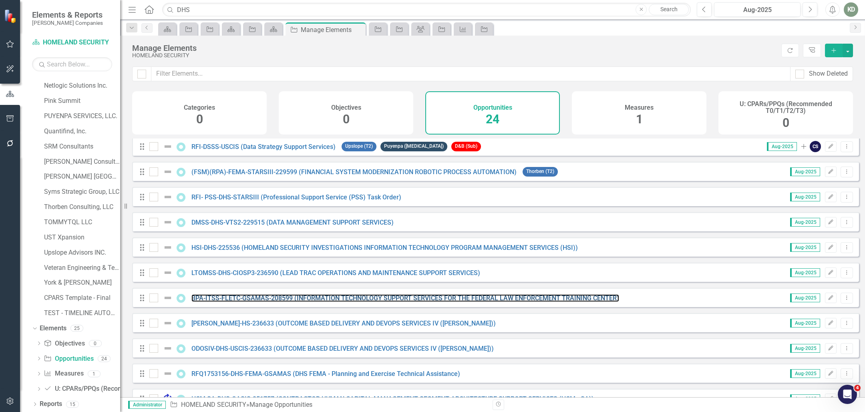
scroll to position [283, 0]
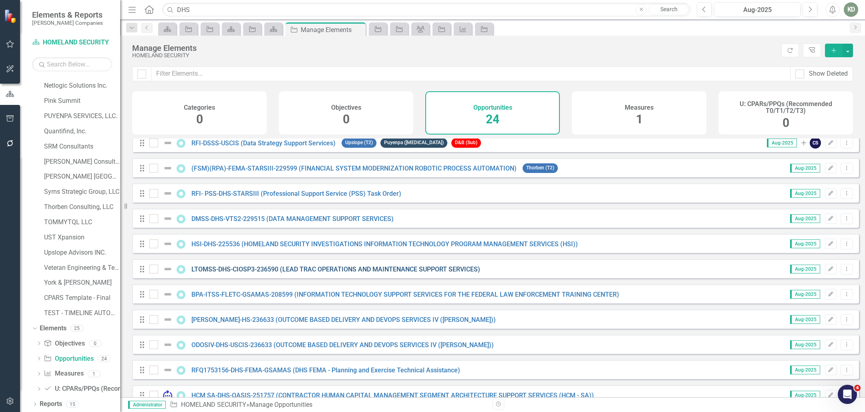
click at [275, 273] on link "LTOMSS-DHS-CIOSP3-236590 (LEAD TRAC OPERATIONS AND MAINTENANCE SUPPORT SERVICES)" at bounding box center [335, 270] width 289 height 8
click at [279, 248] on link "HSI-DHS-225536 (HOMELAND SECURITY INVESTIGATIONS INFORMATION TECHNOLOGY PROGRAM…" at bounding box center [384, 244] width 387 height 8
click at [278, 223] on link "DMSS-DHS-VTS2-229515 (DATA MANAGEMENT SUPPORT SERVICES)" at bounding box center [292, 219] width 202 height 8
click at [278, 197] on link "RFI- PSS-DHS-STARSIII (Professional Support Service (PSS) Task Order)" at bounding box center [296, 194] width 210 height 8
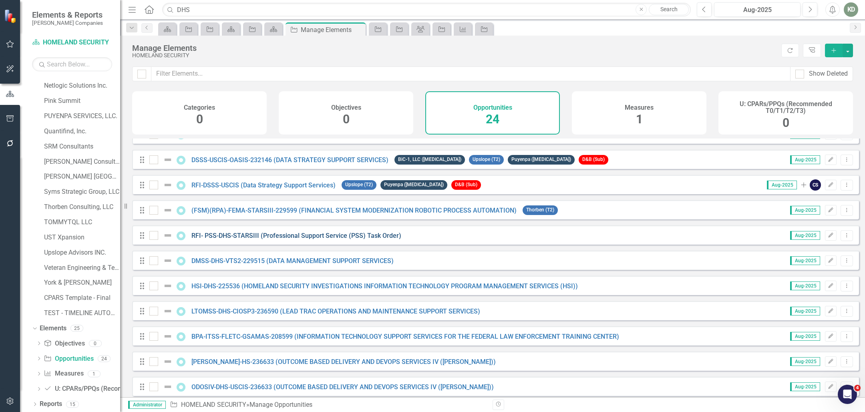
scroll to position [238, 0]
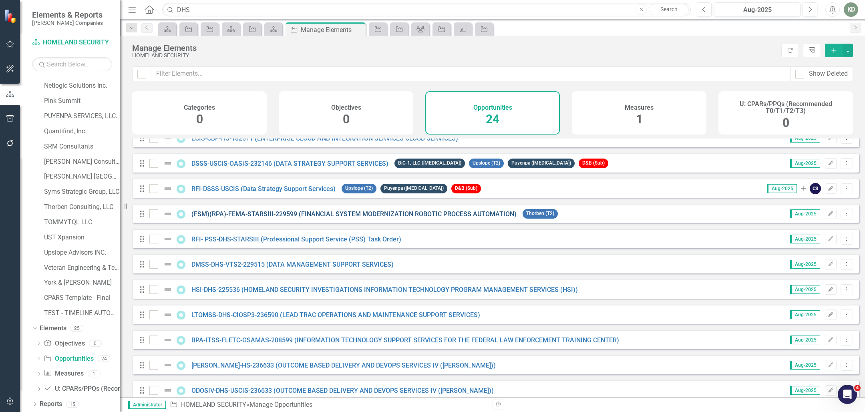
click at [281, 216] on link "(FSM)(RPA)-FEMA-STARSIII-229599 (FINANCIAL SYSTEM MODERNIZATION ROBOTIC PROCESS…" at bounding box center [353, 214] width 325 height 8
click at [283, 193] on link "RFI-DSSS-USCIS (Data Strategy Support Services)" at bounding box center [263, 189] width 144 height 8
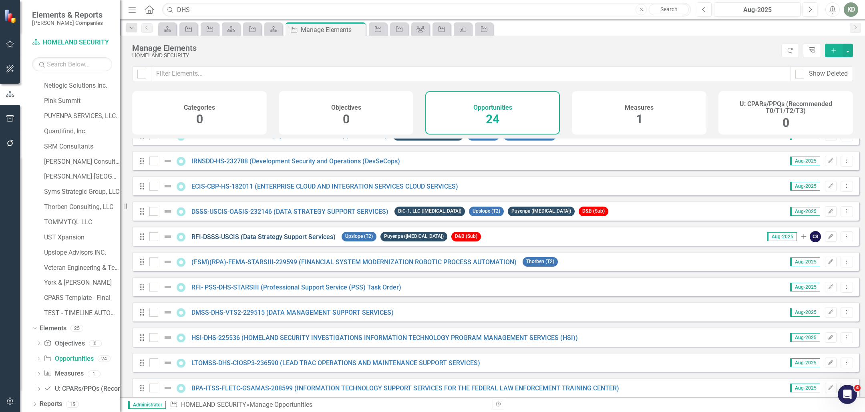
scroll to position [186, 0]
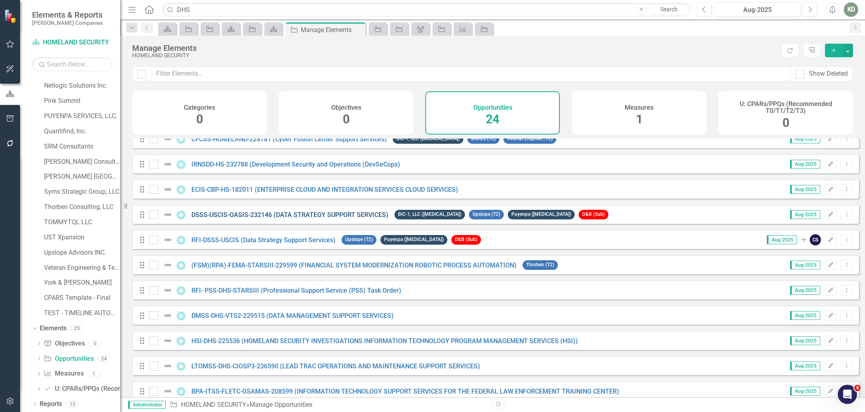
click at [281, 219] on link "DSSS-USCIS-OASIS-232146 (DATA STRATEGY SUPPORT SERVICES)" at bounding box center [289, 215] width 197 height 8
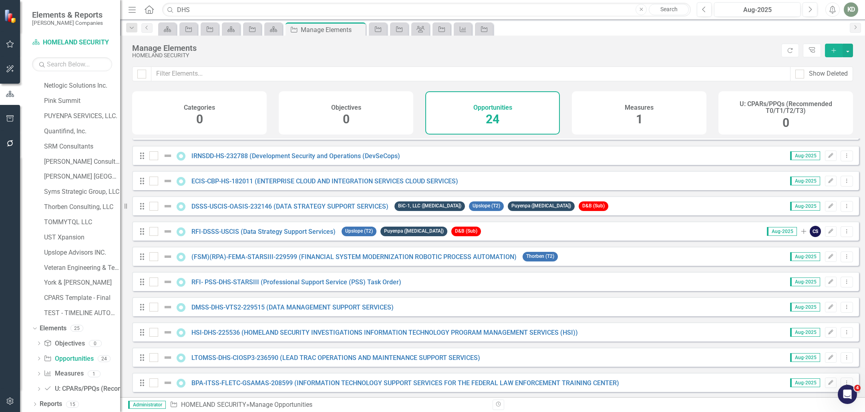
click at [290, 190] on div "Drag ECIS-CBP-HS-182011 (ENTERPRISE CLOUD AND INTEGRATION SERVICES CLOUD SERVIC…" at bounding box center [495, 180] width 727 height 19
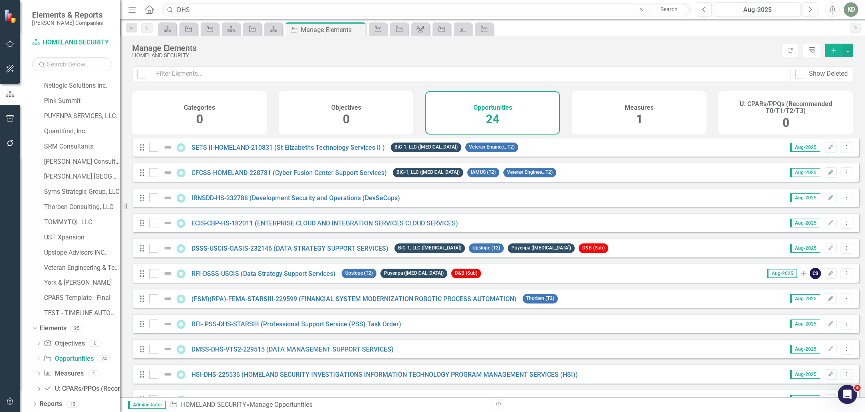
click at [290, 220] on div "Drag ECIS-CBP-HS-182011 (ENTERPRISE CLOUD AND INTEGRATION SERVICES CLOUD SERVIC…" at bounding box center [495, 222] width 727 height 19
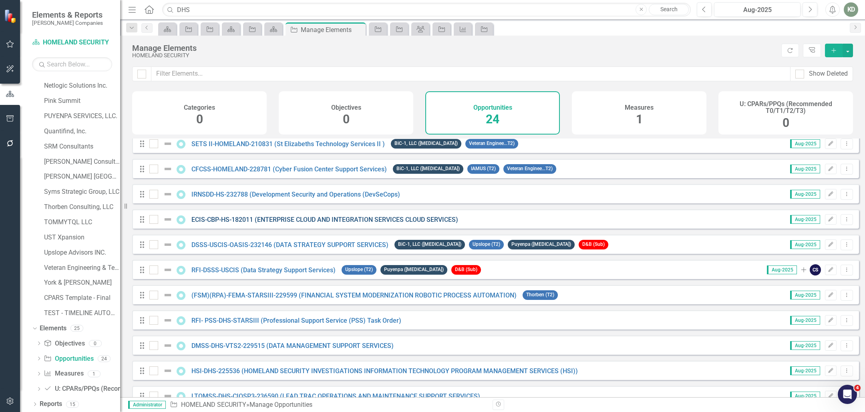
scroll to position [157, 0]
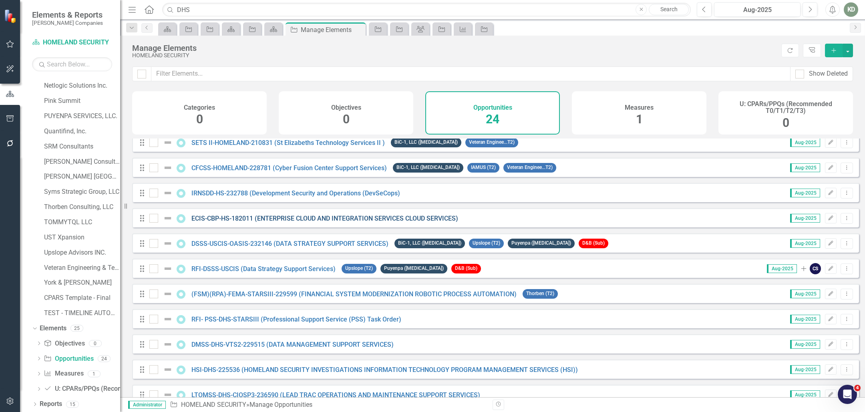
click at [292, 222] on link "ECIS-CBP-HS-182011 (ENTERPRISE CLOUD AND INTEGRATION SERVICES CLOUD SERVICES)" at bounding box center [324, 219] width 267 height 8
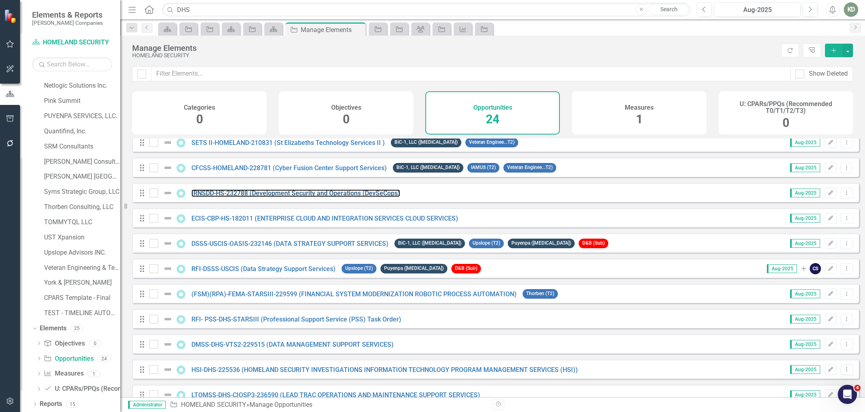
click at [291, 201] on div "Drag IRNSDD-HS-232788 (Development Security and Operations (DevSeCops) Aug-2025…" at bounding box center [495, 192] width 727 height 19
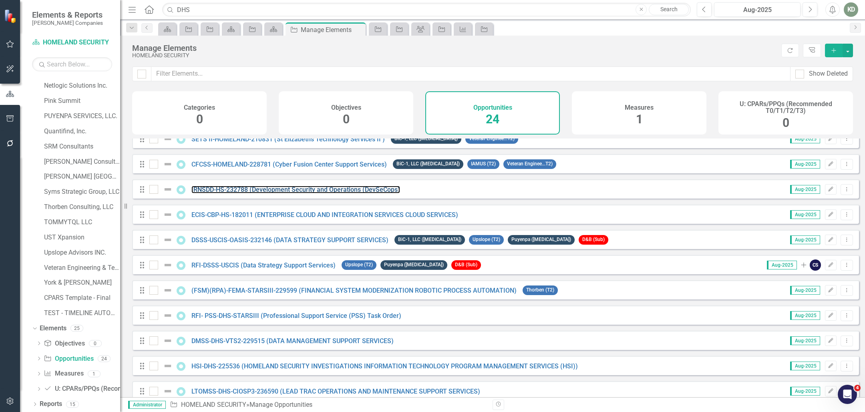
scroll to position [159, 0]
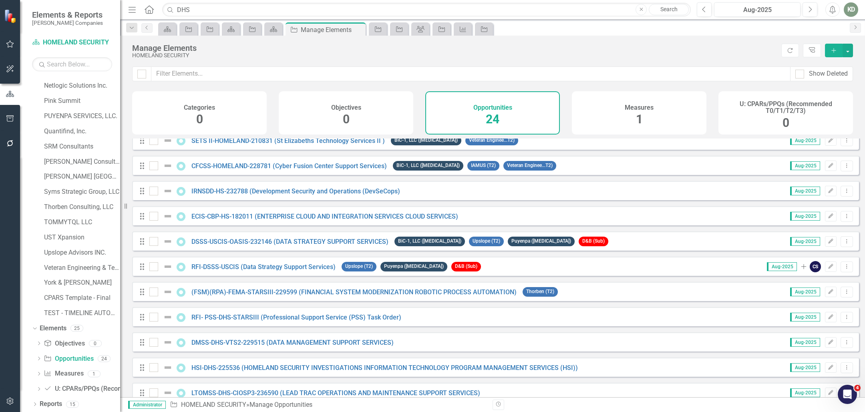
click at [290, 200] on div "Drag IRNSDD-HS-232788 (Development Security and Operations (DevSeCops) Aug-2025…" at bounding box center [495, 190] width 727 height 19
click at [291, 195] on link "IRNSDD-HS-232788 (Development Security and Operations (DevSeCops)" at bounding box center [295, 191] width 209 height 8
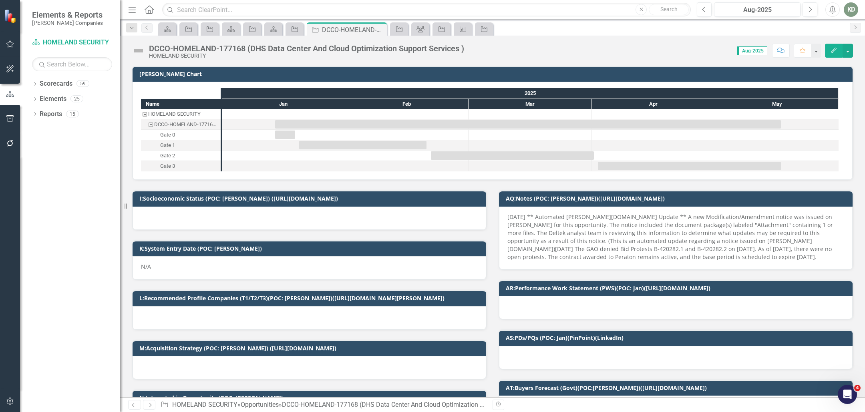
click at [319, 46] on div "DCCO-HOMELAND-177168 (DHS Data Center And Cloud Optimization Support Services )" at bounding box center [306, 48] width 315 height 9
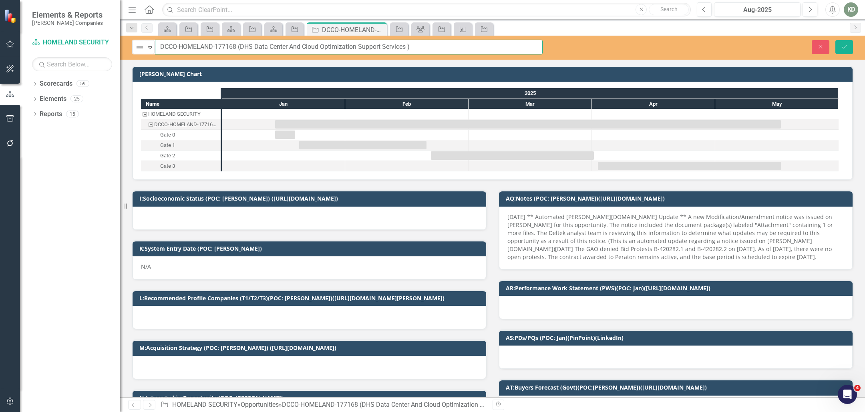
click at [240, 49] on input "DCCO-HOMELAND-177168 (DHS Data Center And Cloud Optimization Support Services )" at bounding box center [349, 47] width 388 height 15
drag, startPoint x: 256, startPoint y: 48, endPoint x: 394, endPoint y: 68, distance: 139.2
click at [408, 48] on input "DCCO-HOMELAND-177168 (DHS Data Center And Cloud Optimization Support Services )" at bounding box center [349, 47] width 388 height 15
click at [817, 47] on button "Close" at bounding box center [821, 47] width 18 height 14
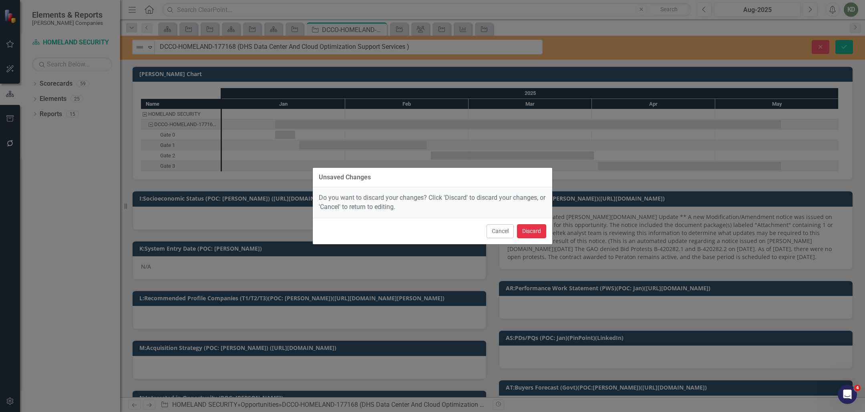
click at [528, 235] on button "Discard" at bounding box center [531, 231] width 29 height 14
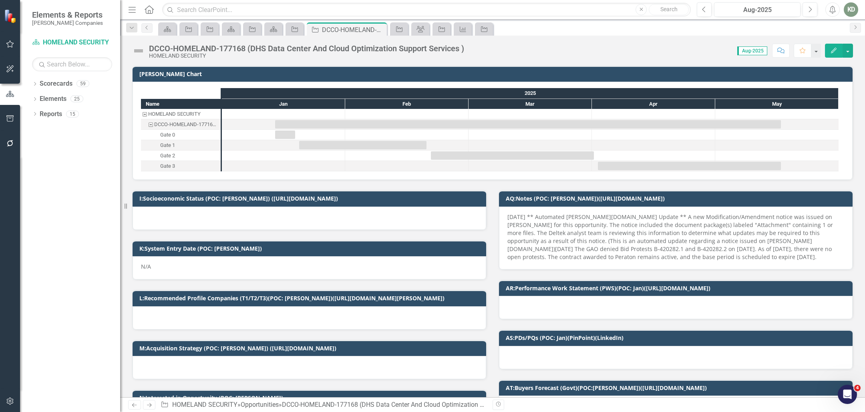
click at [143, 51] on img at bounding box center [138, 50] width 13 height 13
click at [179, 220] on div at bounding box center [310, 218] width 354 height 23
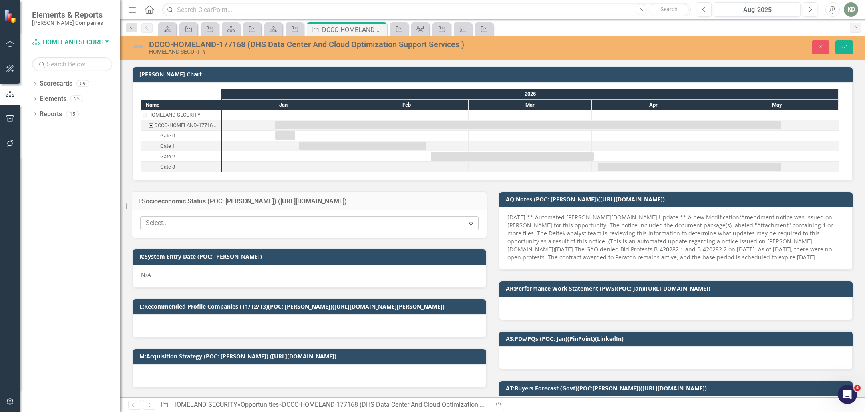
click at [181, 220] on div at bounding box center [304, 223] width 322 height 11
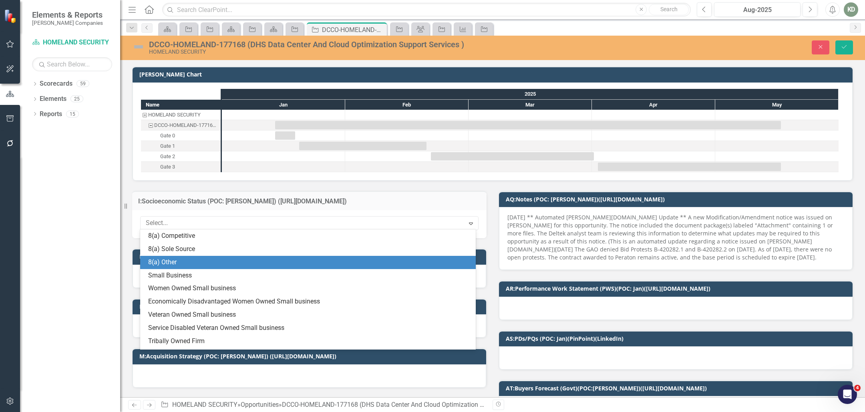
scroll to position [24, 0]
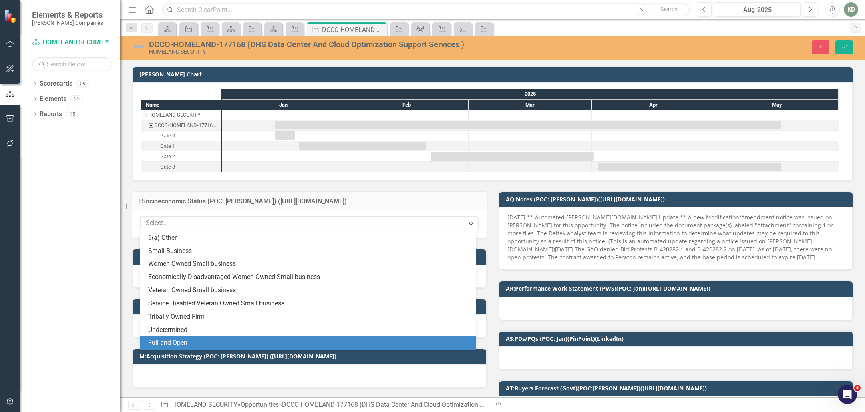
drag, startPoint x: 185, startPoint y: 341, endPoint x: 191, endPoint y: 326, distance: 15.8
click at [185, 341] on div "Full and Open" at bounding box center [309, 342] width 323 height 9
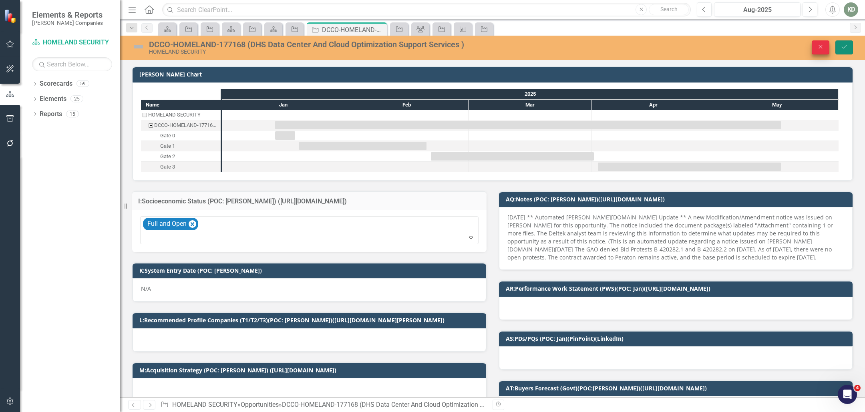
drag, startPoint x: 849, startPoint y: 52, endPoint x: 798, endPoint y: 46, distance: 51.6
click at [849, 52] on button "Save" at bounding box center [845, 47] width 18 height 14
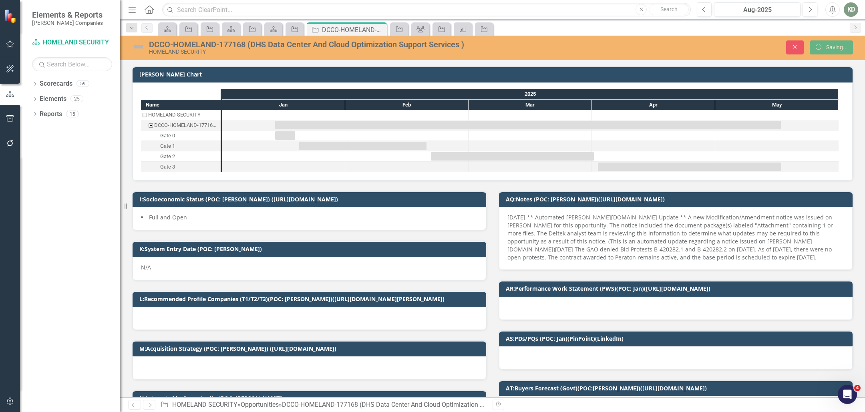
checkbox input "false"
checkbox input "true"
checkbox input "false"
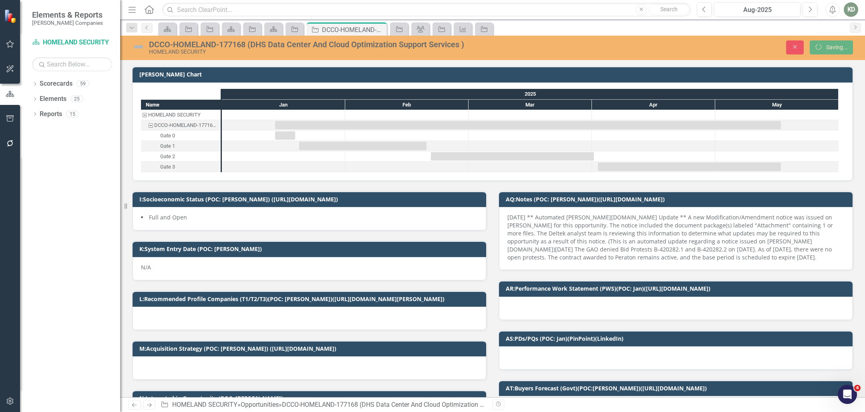
checkbox input "false"
checkbox input "true"
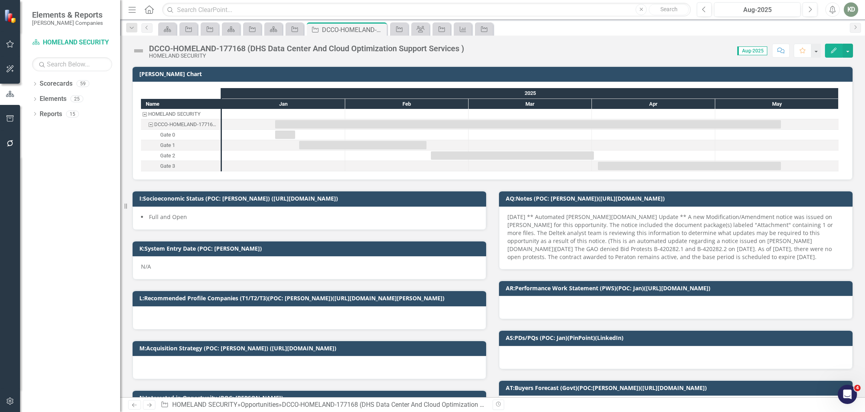
checkbox input "false"
checkbox input "true"
click at [234, 47] on div "DCCO-HOMELAND-177168 (DHS Data Center And Cloud Optimization Support Services )" at bounding box center [306, 48] width 315 height 9
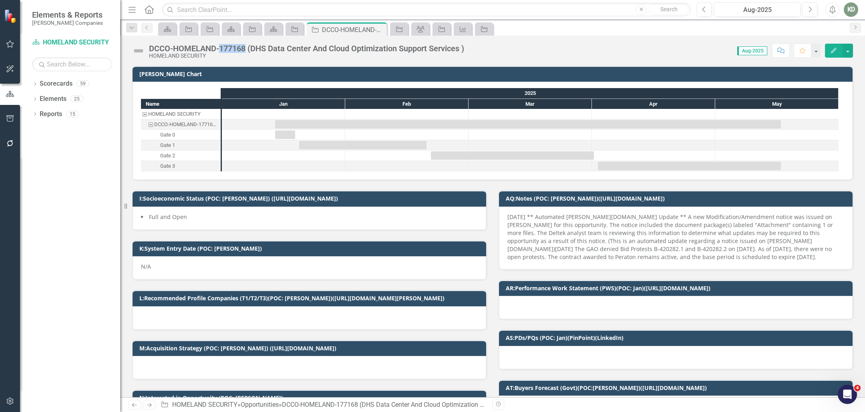
click at [233, 47] on div "DCCO-HOMELAND-177168 (DHS Data Center And Cloud Optimization Support Services )" at bounding box center [306, 48] width 315 height 9
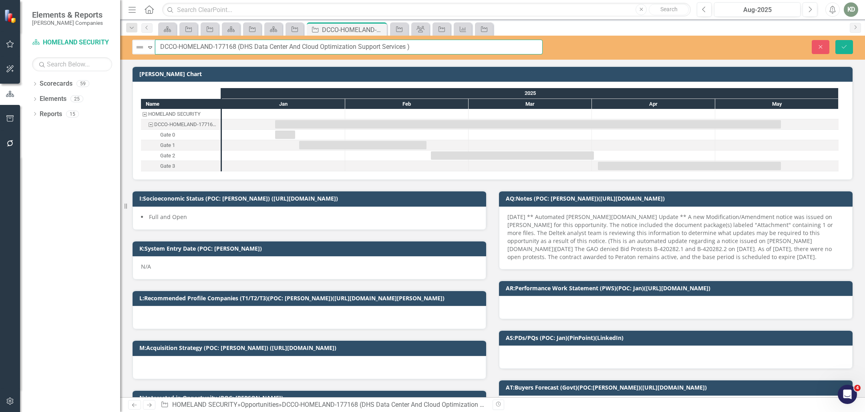
click at [231, 48] on input "DCCO-HOMELAND-177168 (DHS Data Center And Cloud Optimization Support Services )" at bounding box center [349, 47] width 388 height 15
click at [142, 48] on img at bounding box center [140, 47] width 10 height 10
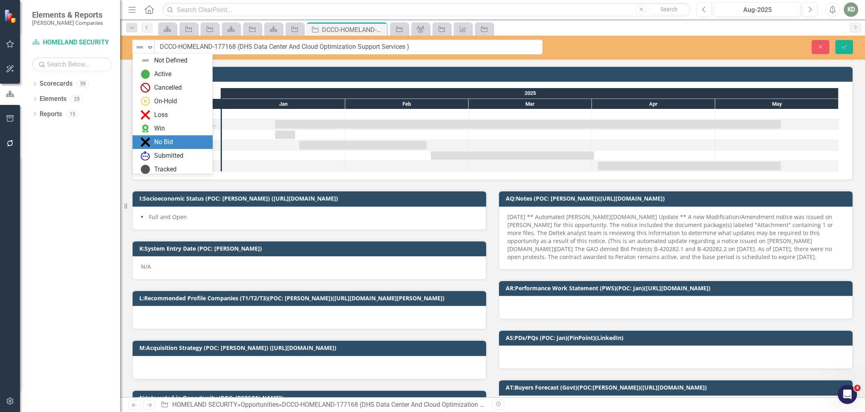
click at [172, 141] on div "No Bid" at bounding box center [163, 142] width 19 height 9
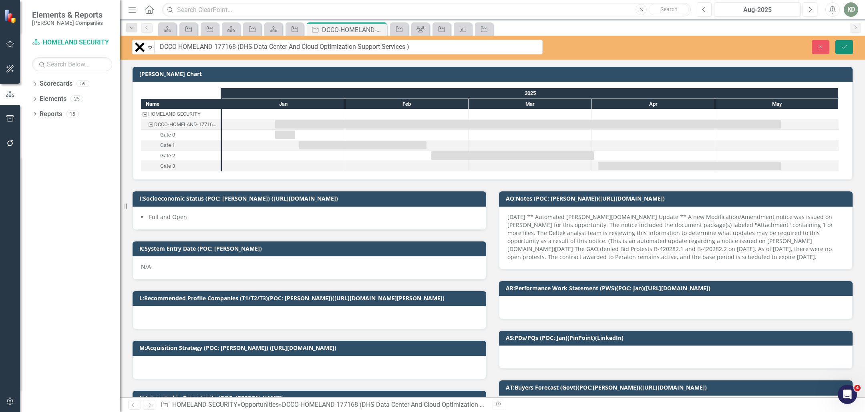
drag, startPoint x: 842, startPoint y: 44, endPoint x: 729, endPoint y: 46, distance: 113.4
click at [842, 44] on icon "Save" at bounding box center [844, 47] width 7 height 6
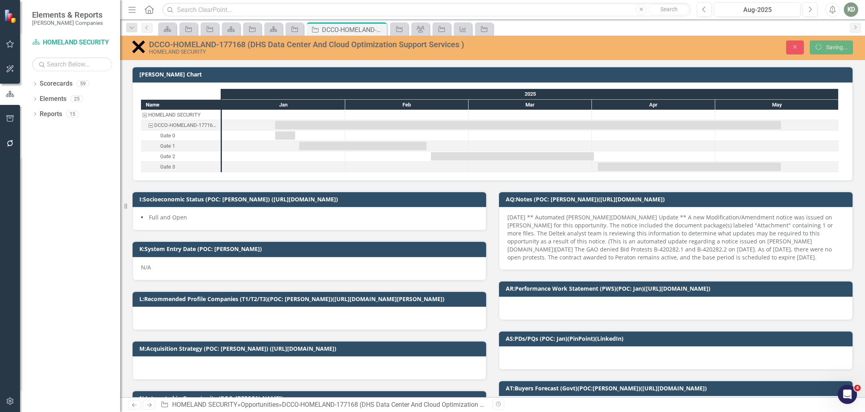
checkbox input "false"
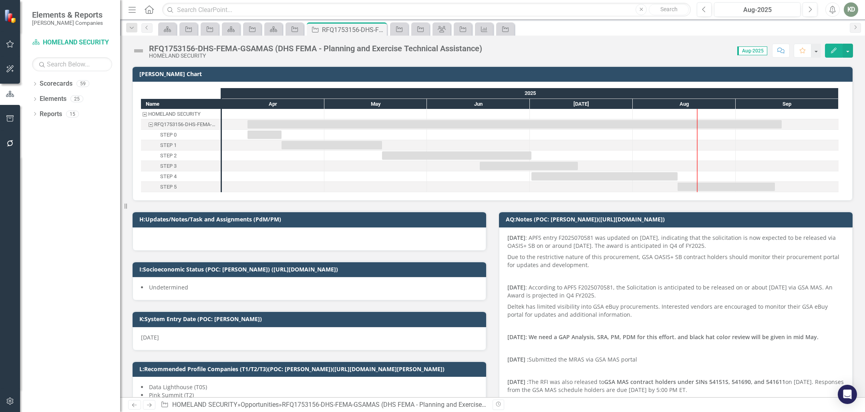
click at [334, 48] on div "RFQ1753156-DHS-FEMA-GSAMAS (DHS FEMA - Planning and Exercise Technical Assistan…" at bounding box center [315, 48] width 333 height 9
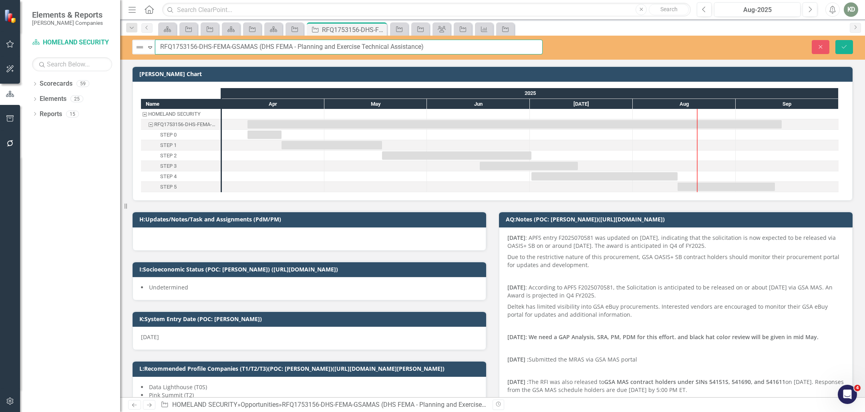
drag, startPoint x: 298, startPoint y: 48, endPoint x: 421, endPoint y: 52, distance: 123.1
click at [422, 49] on input "RFQ1753156-DHS-FEMA-GSAMAS (DHS FEMA - Planning and Exercise Technical Assistan…" at bounding box center [349, 47] width 388 height 15
click at [192, 49] on input "RFQ1753156-DHS-FEMA-GSAMAS (DHS FEMA - Planning and Exercise Technical Assistan…" at bounding box center [349, 47] width 388 height 15
click at [818, 46] on icon "Close" at bounding box center [820, 47] width 7 height 6
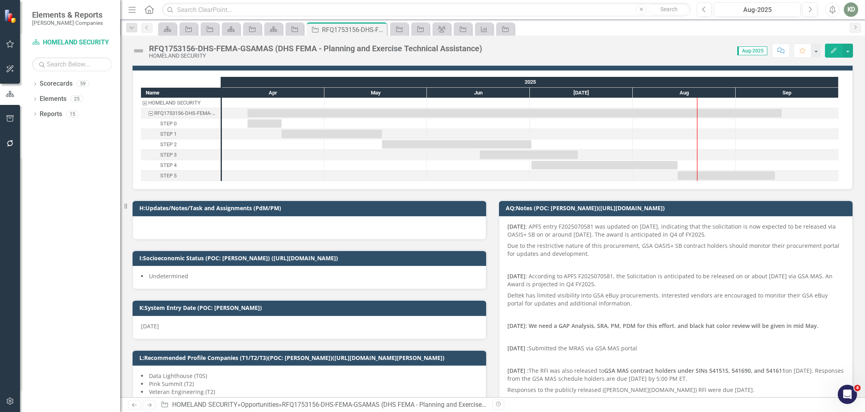
scroll to position [35, 0]
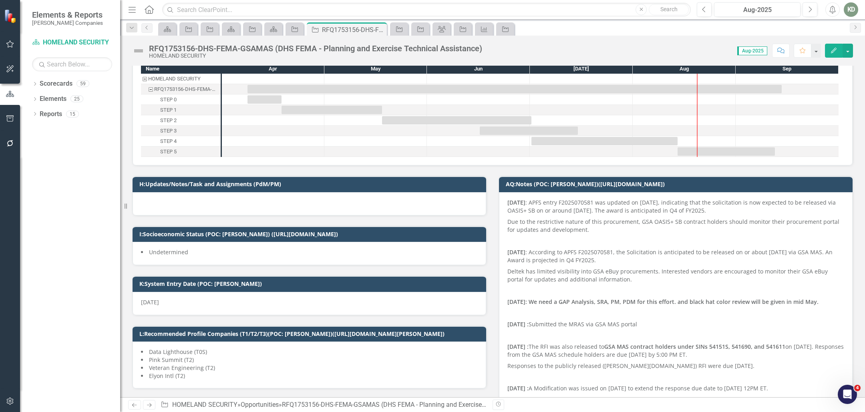
click at [576, 214] on p "[DATE] : APFS entry F2025070581 was updated on [DATE], indicating that the soli…" at bounding box center [676, 208] width 337 height 18
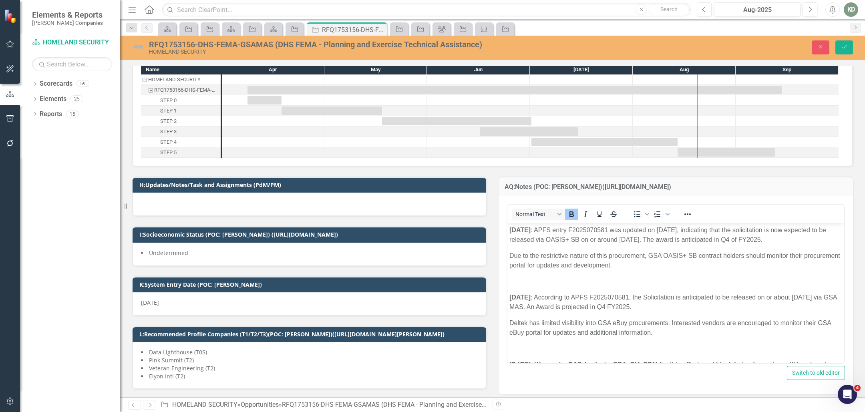
scroll to position [0, 0]
click at [593, 232] on p "[DATE] : APFS entry F2025070581 was updated on [DATE], indicating that the soli…" at bounding box center [676, 235] width 333 height 19
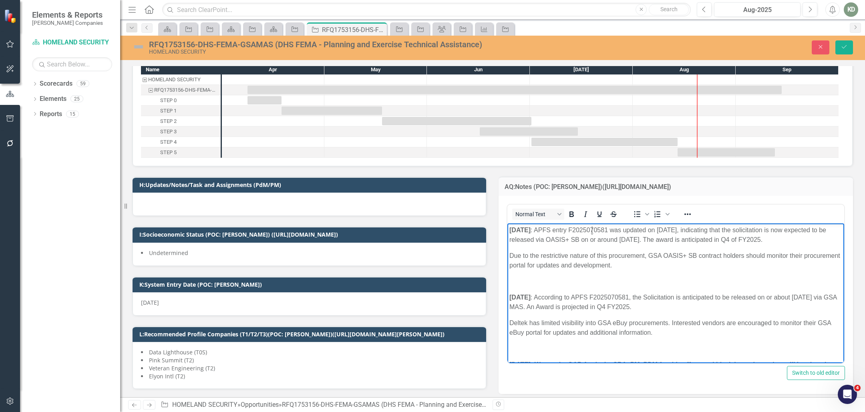
click at [593, 232] on p "[DATE] : APFS entry F2025070581 was updated on [DATE], indicating that the soli…" at bounding box center [676, 235] width 333 height 19
copy p "F2025070581"
click at [686, 265] on p "Due to the restrictive nature of this procurement, GSA OASIS+ SB contract holde…" at bounding box center [676, 260] width 333 height 19
click at [615, 300] on p "[DATE] : According to APFS F2025070581, the Solicitation is anticipated to be r…" at bounding box center [676, 302] width 333 height 19
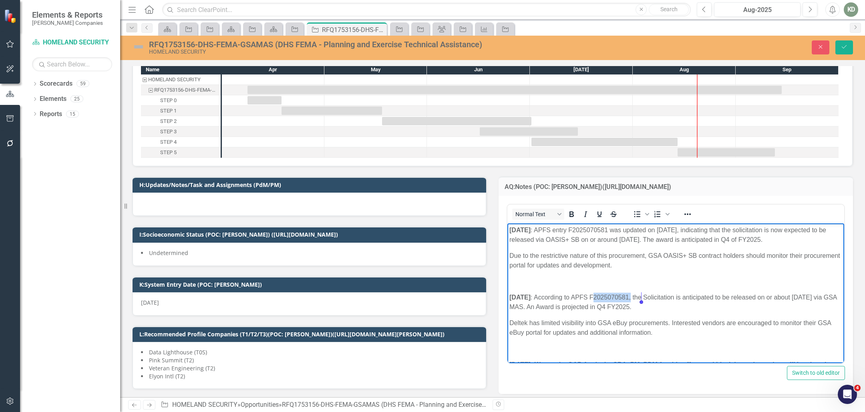
copy p "F2025070581"
click at [810, 48] on div "Close Save" at bounding box center [710, 47] width 298 height 14
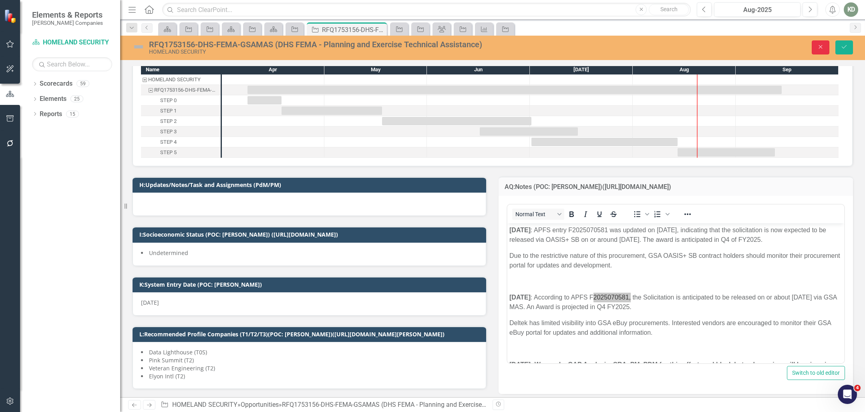
click at [817, 48] on icon "Close" at bounding box center [820, 47] width 7 height 6
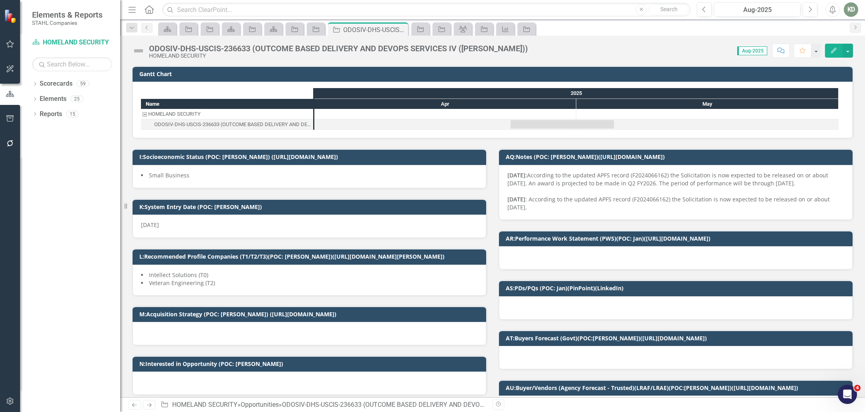
click at [248, 46] on div "ODOSIV-DHS-USCIS-236633 (OUTCOME BASED DELIVERY AND DEVOPS SERVICES IV ([PERSON…" at bounding box center [338, 48] width 379 height 9
click at [247, 46] on div "ODOSIV-DHS-USCIS-236633 (OUTCOME BASED DELIVERY AND DEVOPS SERVICES IV ([PERSON…" at bounding box center [338, 48] width 379 height 9
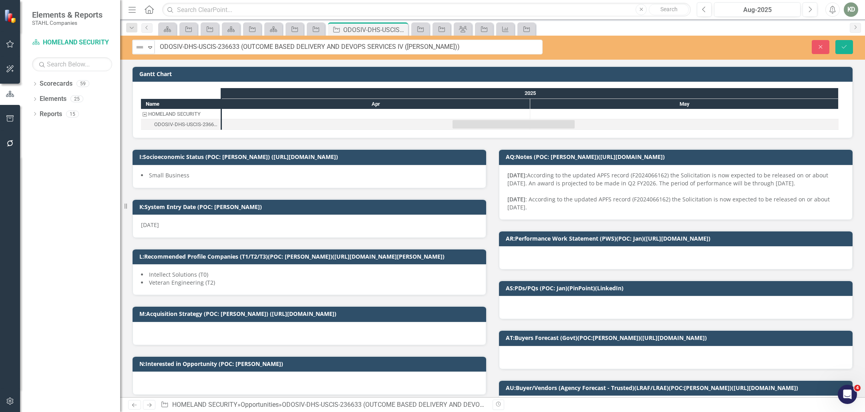
click at [649, 177] on div "[DATE]: According to the updated APFS record (F2024066162) the Solicitation is …" at bounding box center [676, 179] width 337 height 16
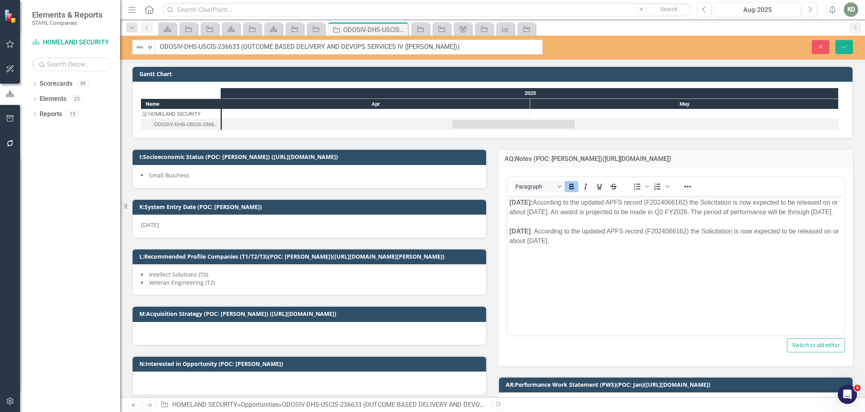
click at [680, 205] on div "[DATE]: According to the updated APFS record (F2024066162) the Solicitation is …" at bounding box center [676, 206] width 333 height 19
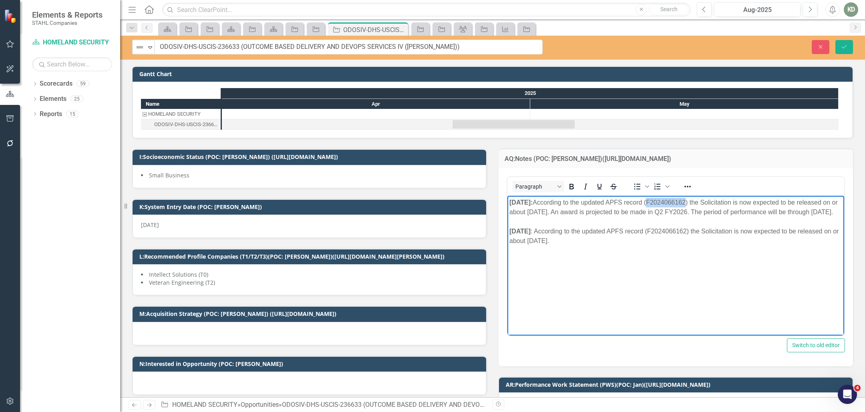
click at [679, 205] on div "[DATE]: According to the updated APFS record (F2024066162) the Solicitation is …" at bounding box center [676, 206] width 333 height 19
copy div "F2024066162"
click at [221, 48] on input "ODOSIV-DHS-USCIS-236633 (OUTCOME BASED DELIVERY AND DEVOPS SERVICES IV ([PERSON…" at bounding box center [349, 47] width 388 height 15
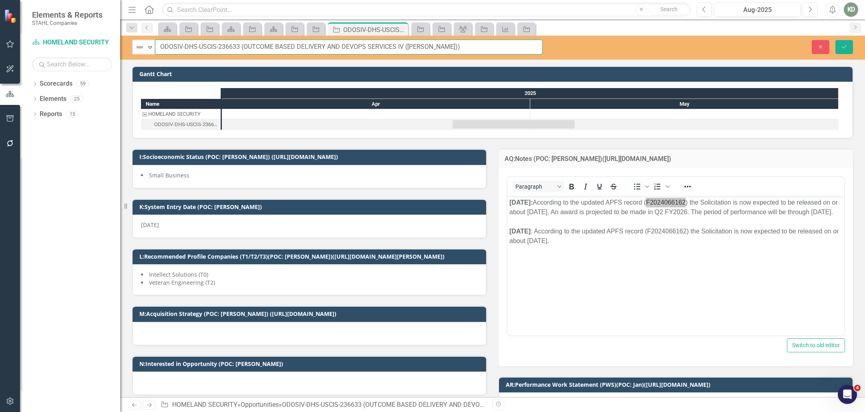
click at [221, 48] on input "ODOSIV-DHS-USCIS-236633 (OUTCOME BASED DELIVERY AND DEVOPS SERVICES IV ([PERSON…" at bounding box center [349, 47] width 388 height 15
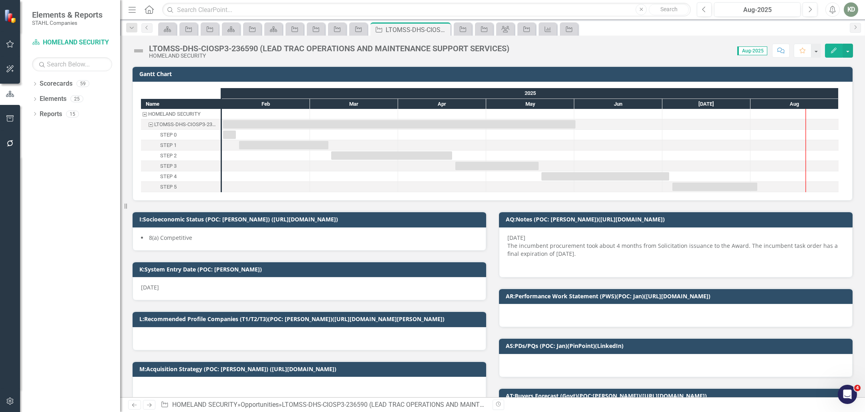
click at [250, 51] on div "LTOMSS-DHS-CIOSP3-236590 (LEAD TRAC OPERATIONS AND MAINTENANCE SUPPORT SERVICES)" at bounding box center [329, 48] width 361 height 9
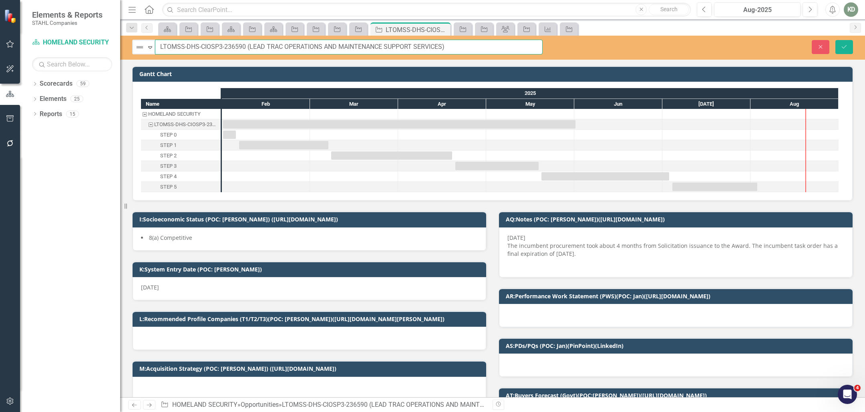
click at [237, 48] on input "LTOMSS-DHS-CIOSP3-236590 (LEAD TRAC OPERATIONS AND MAINTENANCE SUPPORT SERVICES)" at bounding box center [349, 47] width 388 height 15
click at [821, 49] on button "Close" at bounding box center [821, 47] width 18 height 14
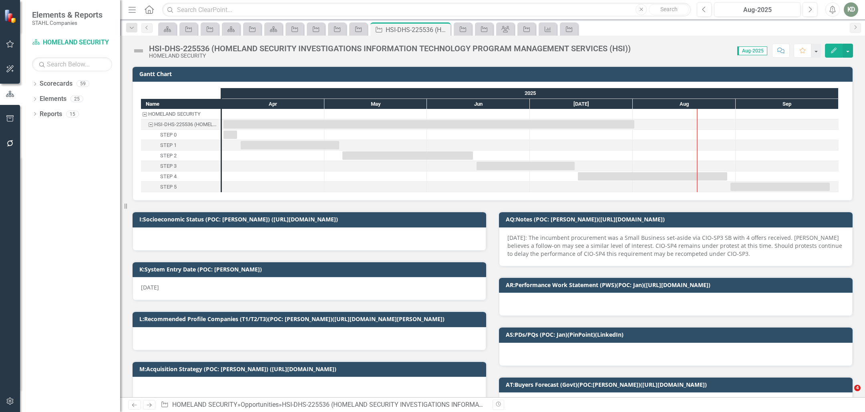
click at [204, 48] on div "HSI-DHS-225536 (HOMELAND SECURITY INVESTIGATIONS INFORMATION TECHNOLOGY PROGRAM…" at bounding box center [390, 48] width 482 height 9
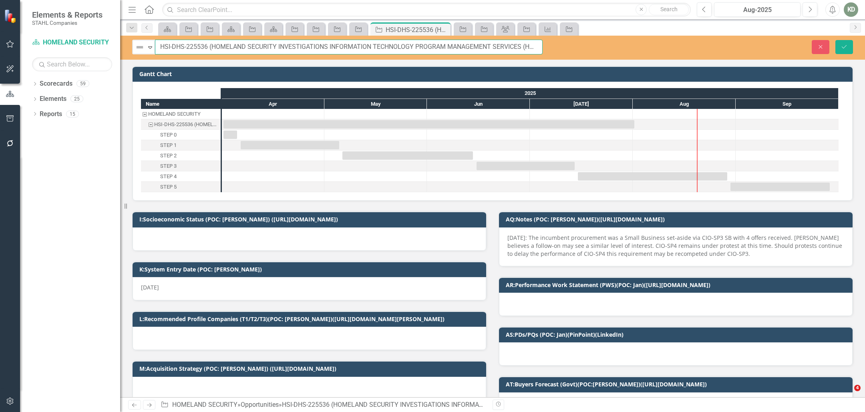
click at [199, 46] on input "HSI-DHS-225536 (HOMELAND SECURITY INVESTIGATIONS INFORMATION TECHNOLOGY PROGRAM…" at bounding box center [349, 47] width 388 height 15
drag, startPoint x: 221, startPoint y: 46, endPoint x: 205, endPoint y: 46, distance: 16.0
click at [221, 46] on input "HSI-DHS-225536 (HOMELAND SECURITY INVESTIGATIONS INFORMATION TECHNOLOGY PROGRAM…" at bounding box center [349, 47] width 388 height 15
click at [203, 46] on input "HSI-DHS-225536 (HOMELAND SECURITY INVESTIGATIONS INFORMATION TECHNOLOGY PROGRAM…" at bounding box center [349, 47] width 388 height 15
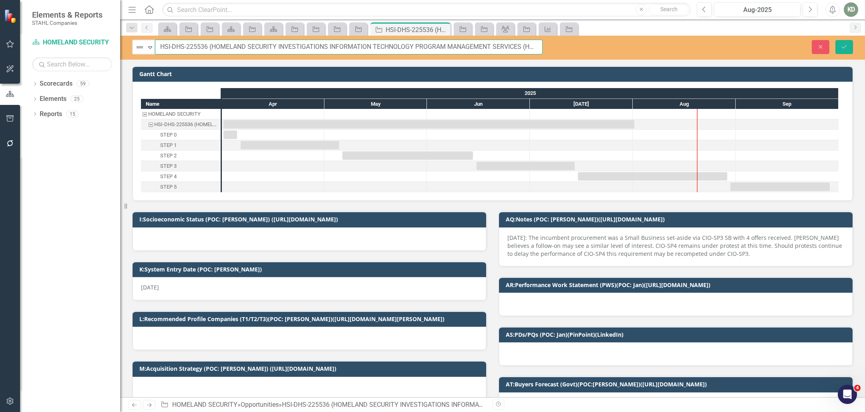
click at [203, 47] on input "HSI-DHS-225536 (HOMELAND SECURITY INVESTIGATIONS INFORMATION TECHNOLOGY PROGRAM…" at bounding box center [349, 47] width 388 height 15
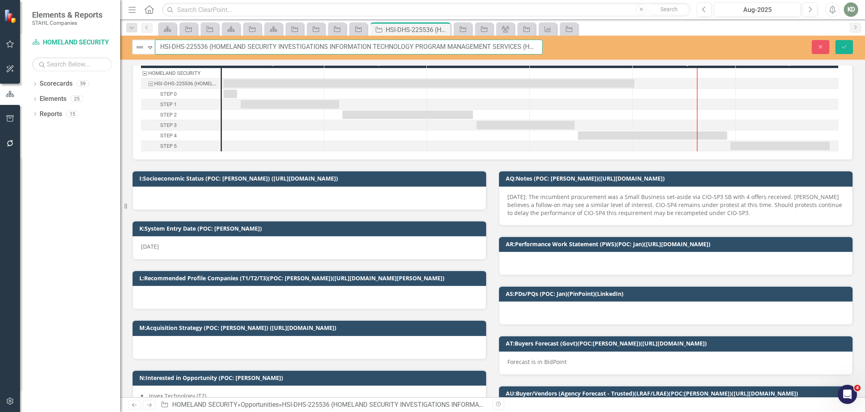
scroll to position [48, 0]
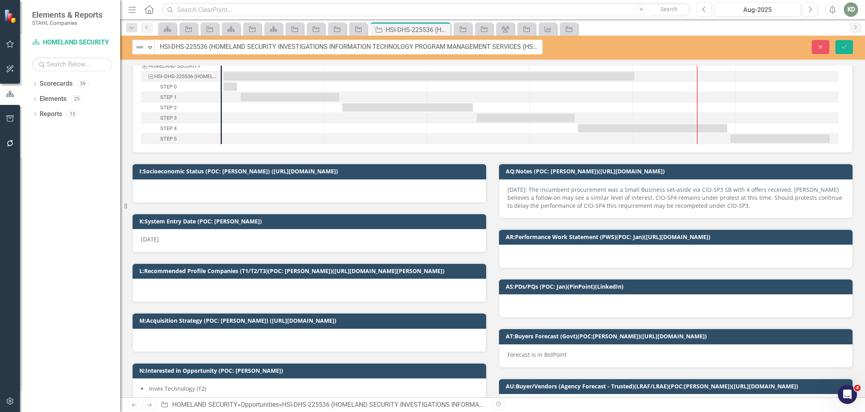
click at [216, 192] on div at bounding box center [310, 190] width 354 height 23
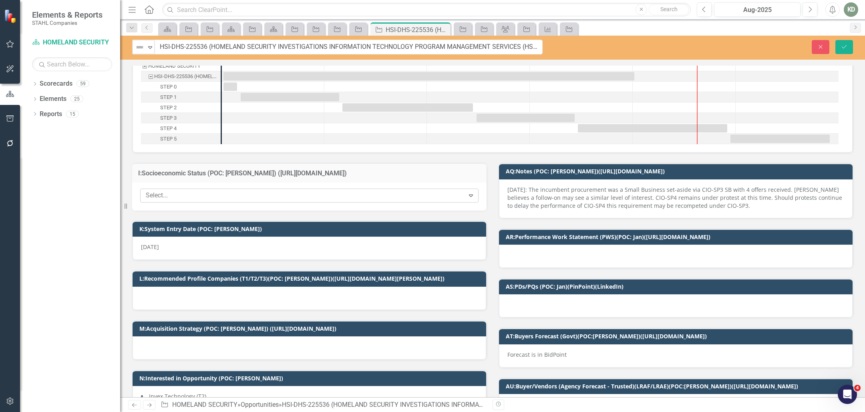
click at [215, 194] on div at bounding box center [304, 195] width 322 height 11
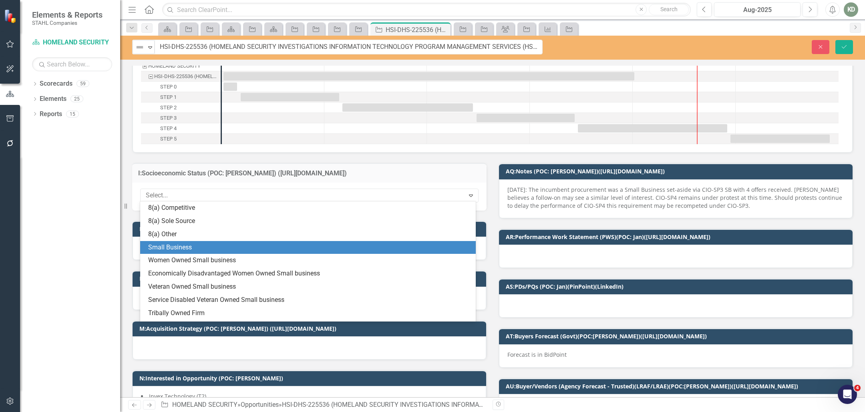
click at [204, 246] on div "Small Business" at bounding box center [309, 247] width 323 height 9
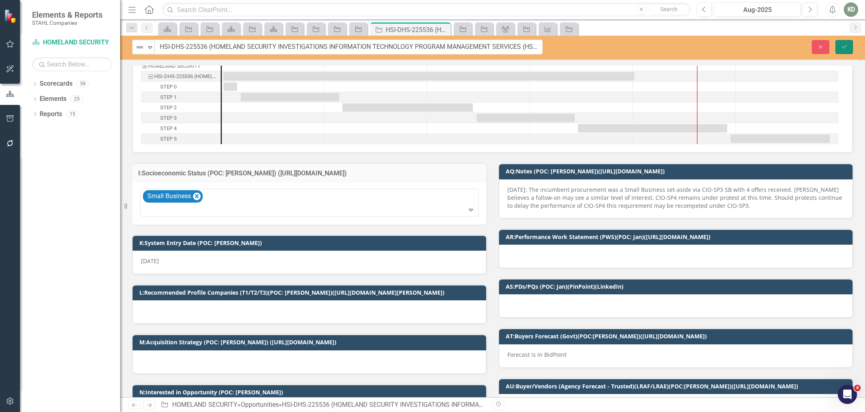
click at [845, 50] on button "Save" at bounding box center [845, 47] width 18 height 14
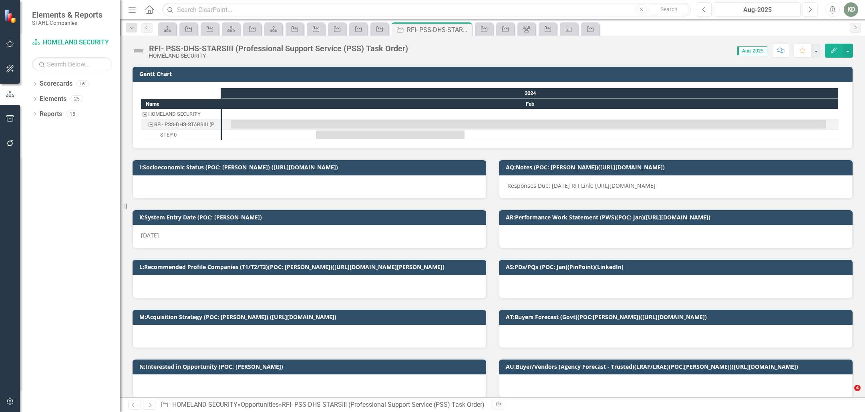
checkbox input "true"
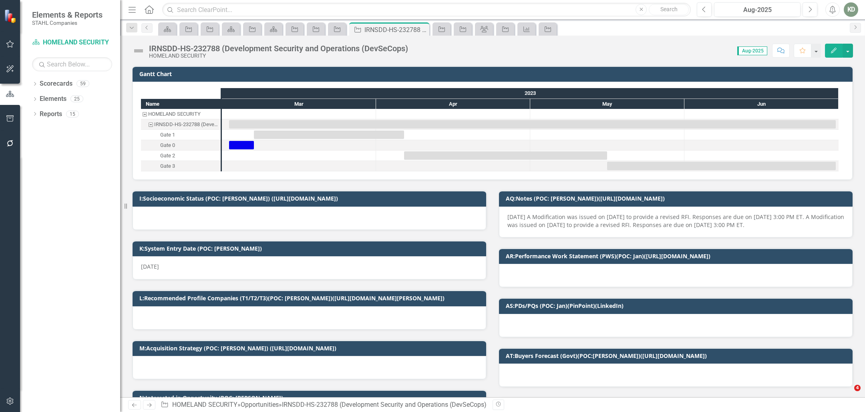
checkbox input "true"
